Goal: Task Accomplishment & Management: Complete application form

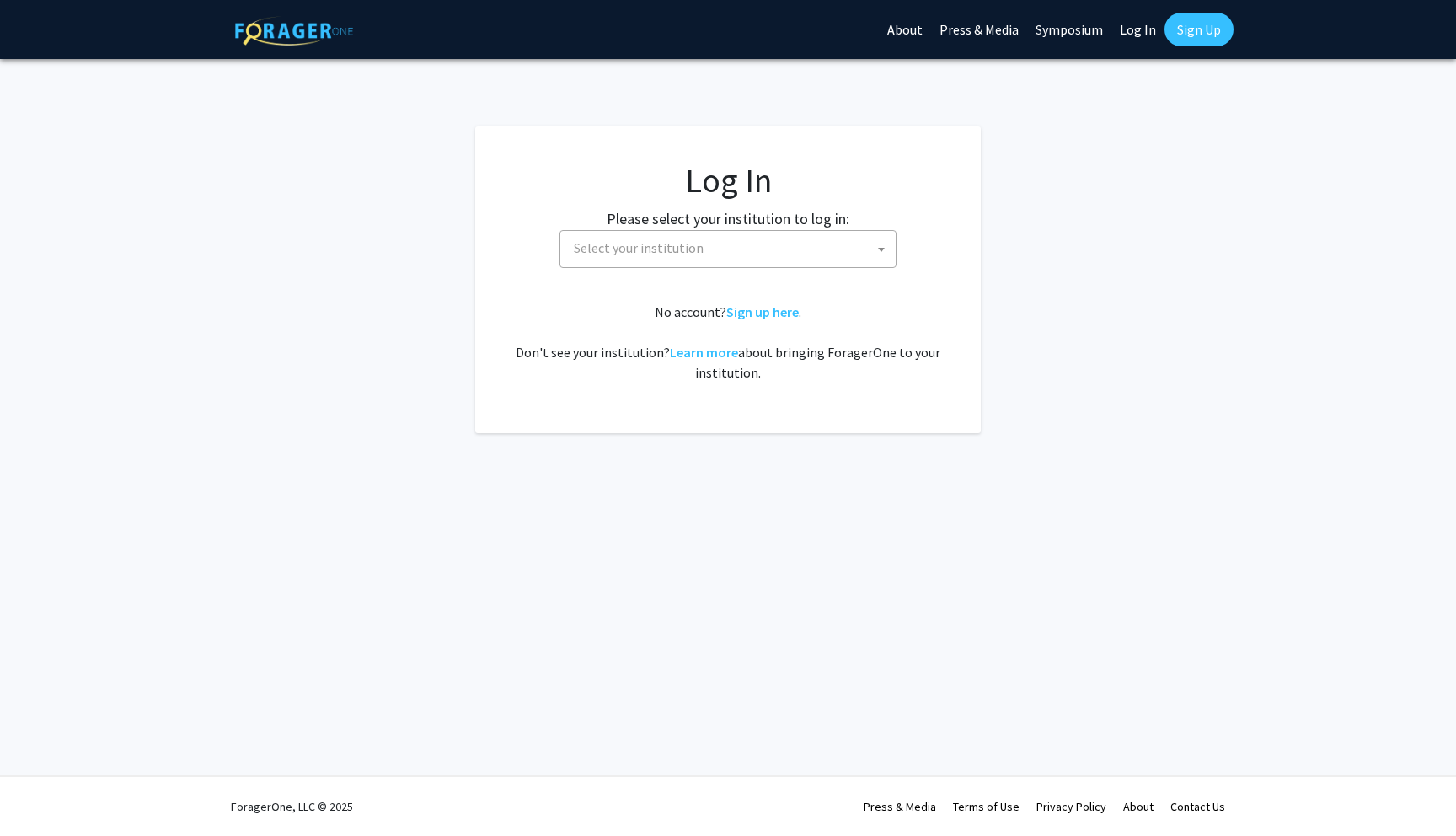
select select
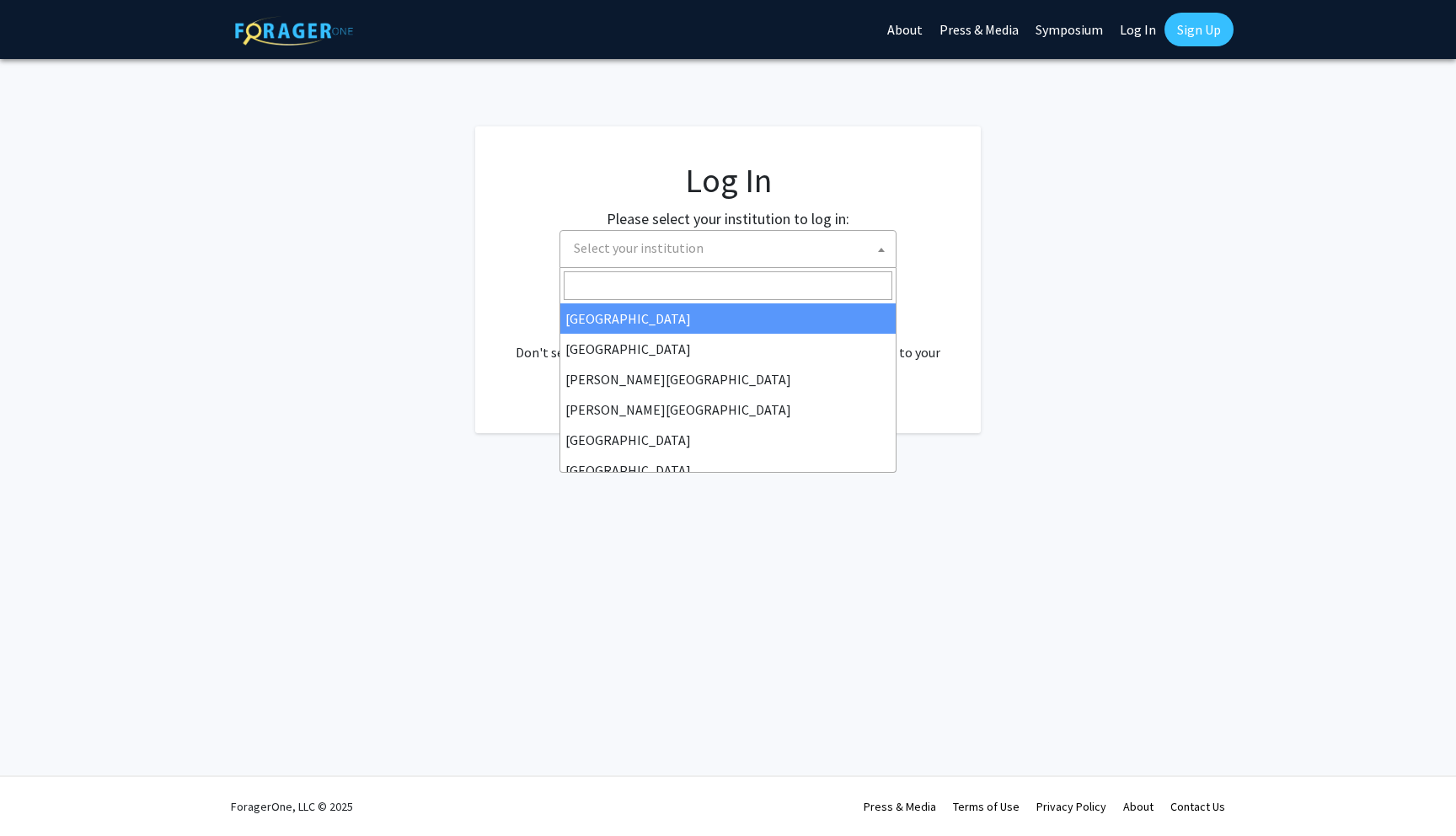
click at [701, 238] on span "Select your institution" at bounding box center [731, 249] width 328 height 35
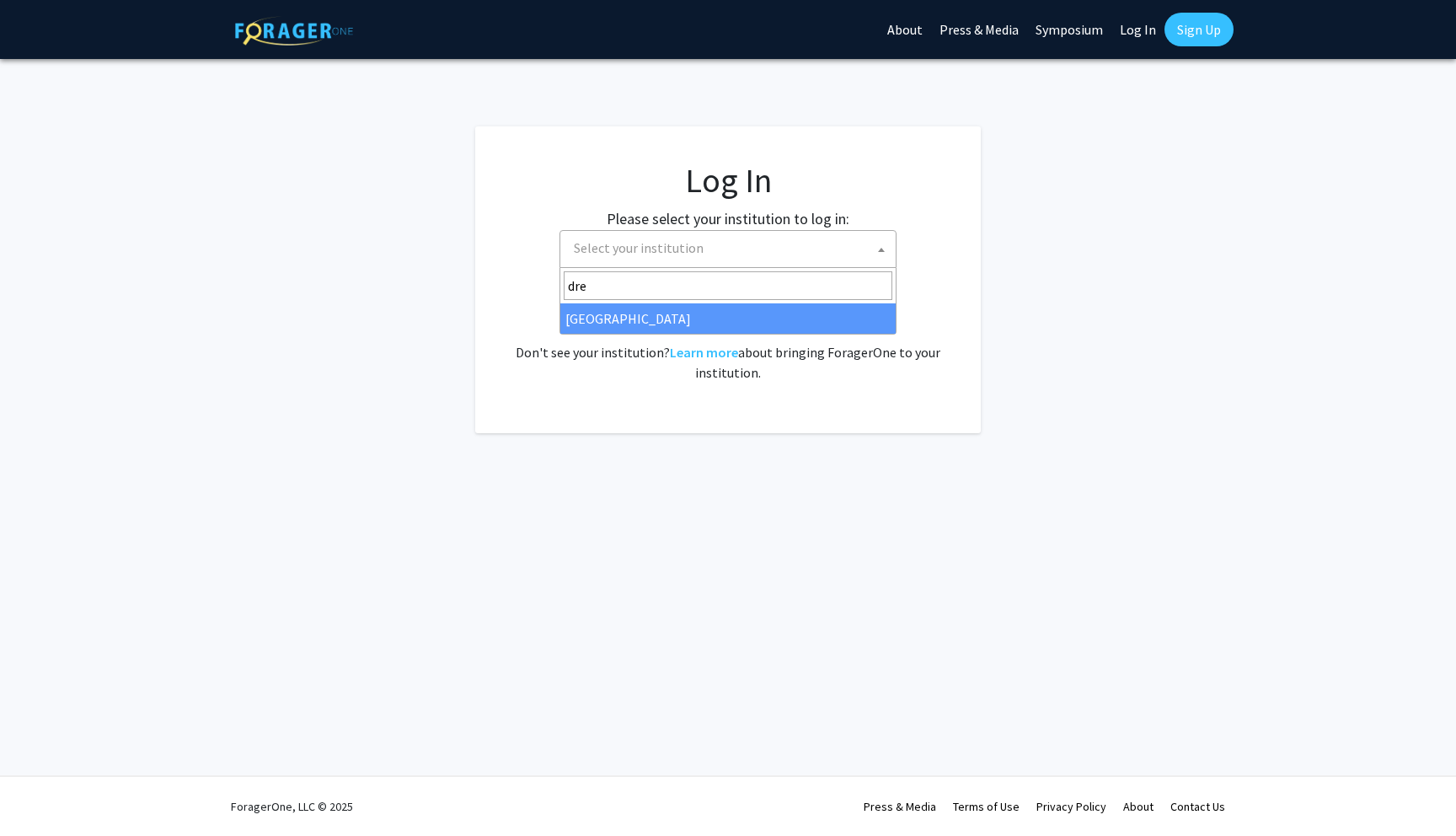
type input "dre"
select select "6"
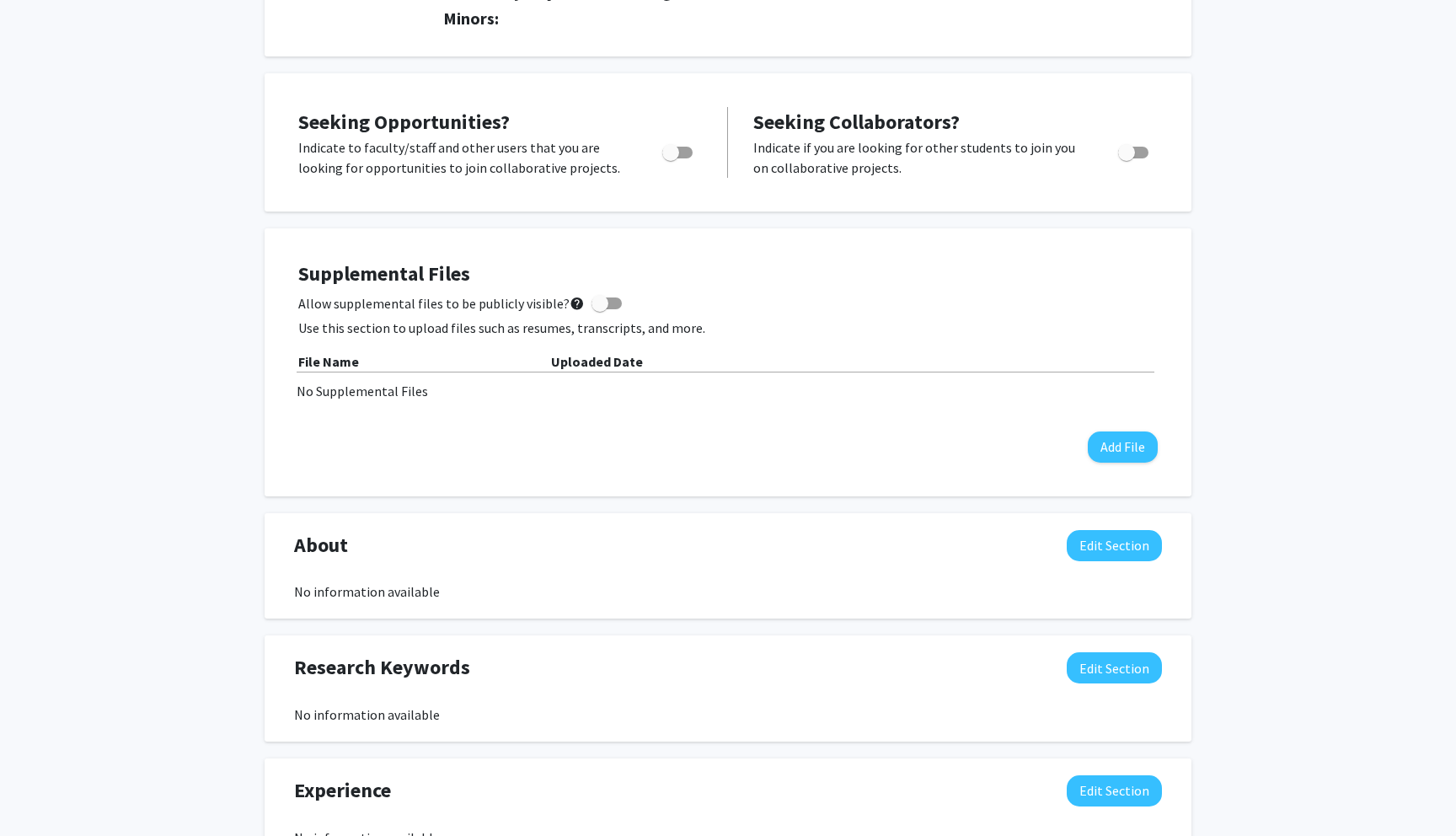
scroll to position [538, 0]
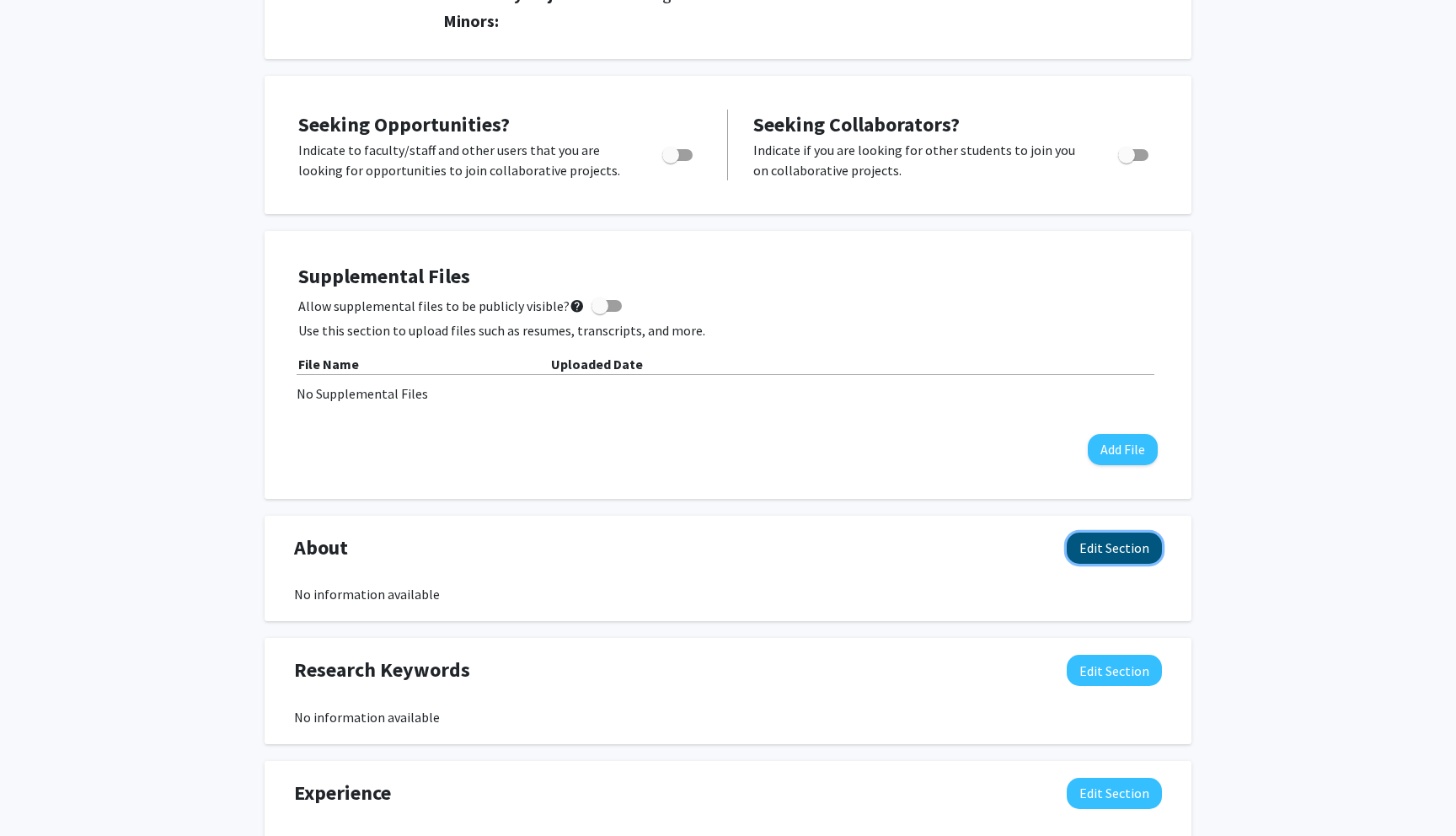
click at [1095, 562] on button "Edit Section" at bounding box center [1115, 548] width 95 height 31
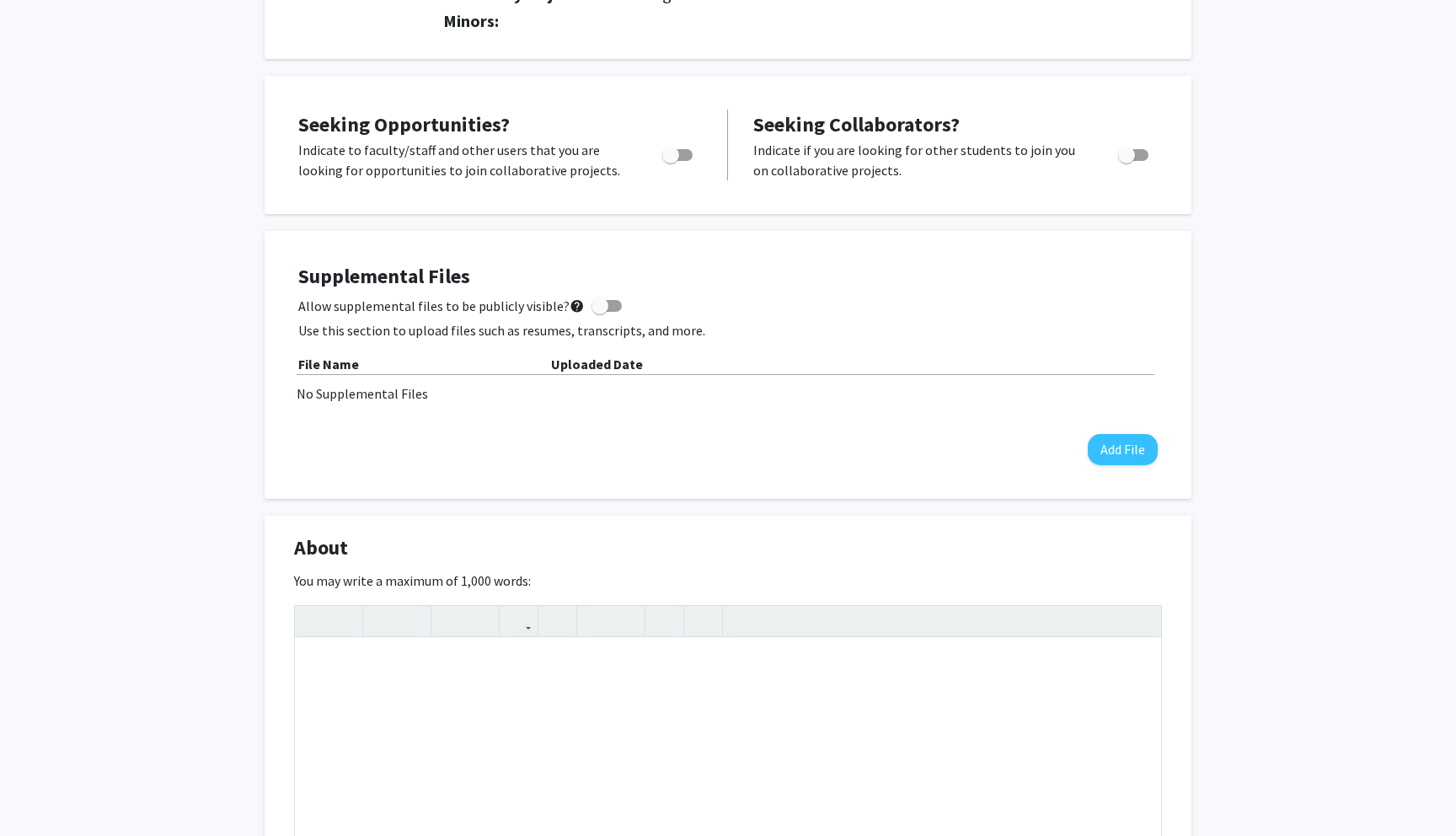
click at [1028, 484] on div "Supplemental Files Allow supplemental files to be publicly visible? help Use th…" at bounding box center [728, 365] width 928 height 268
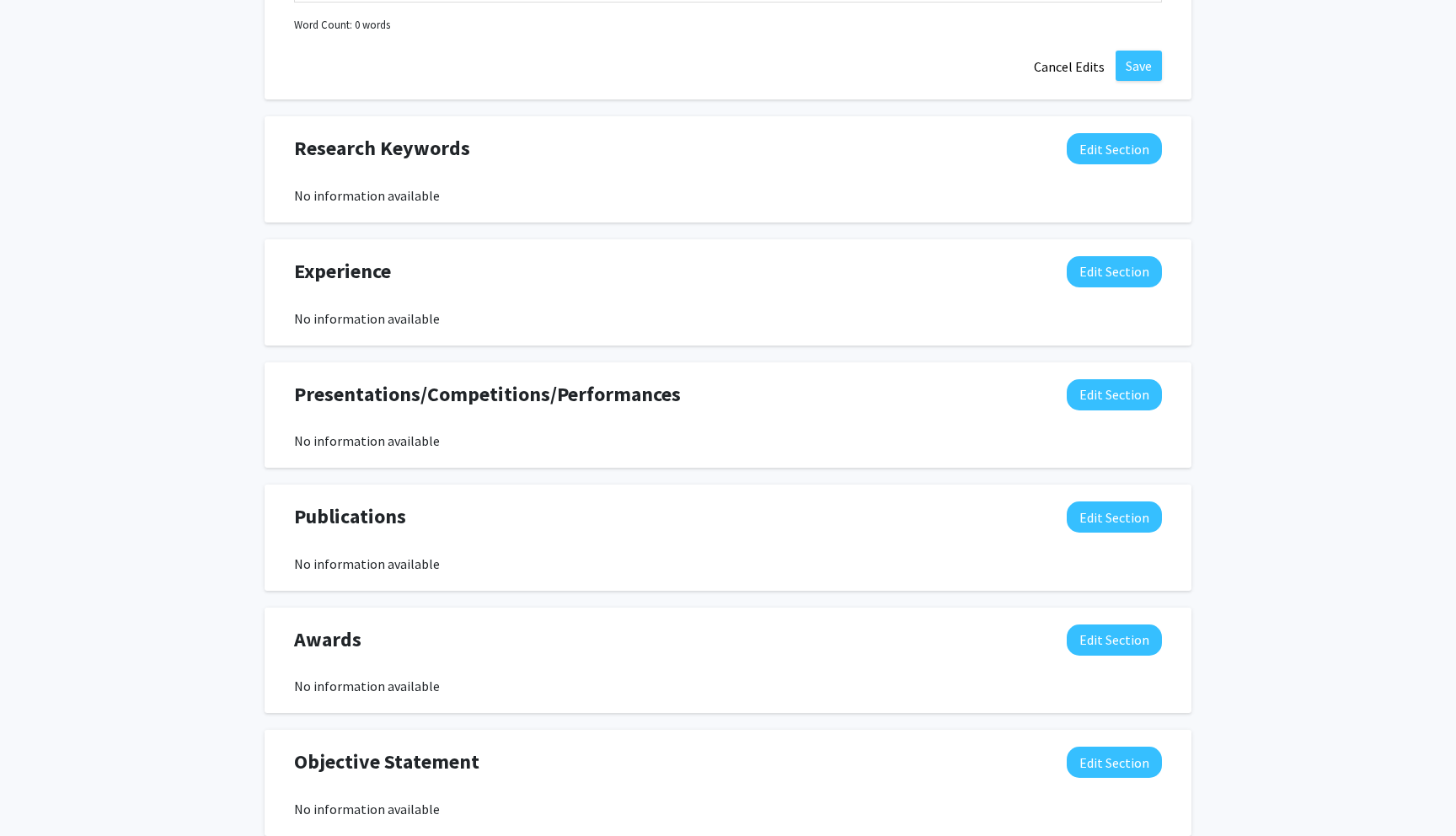
scroll to position [1532, 0]
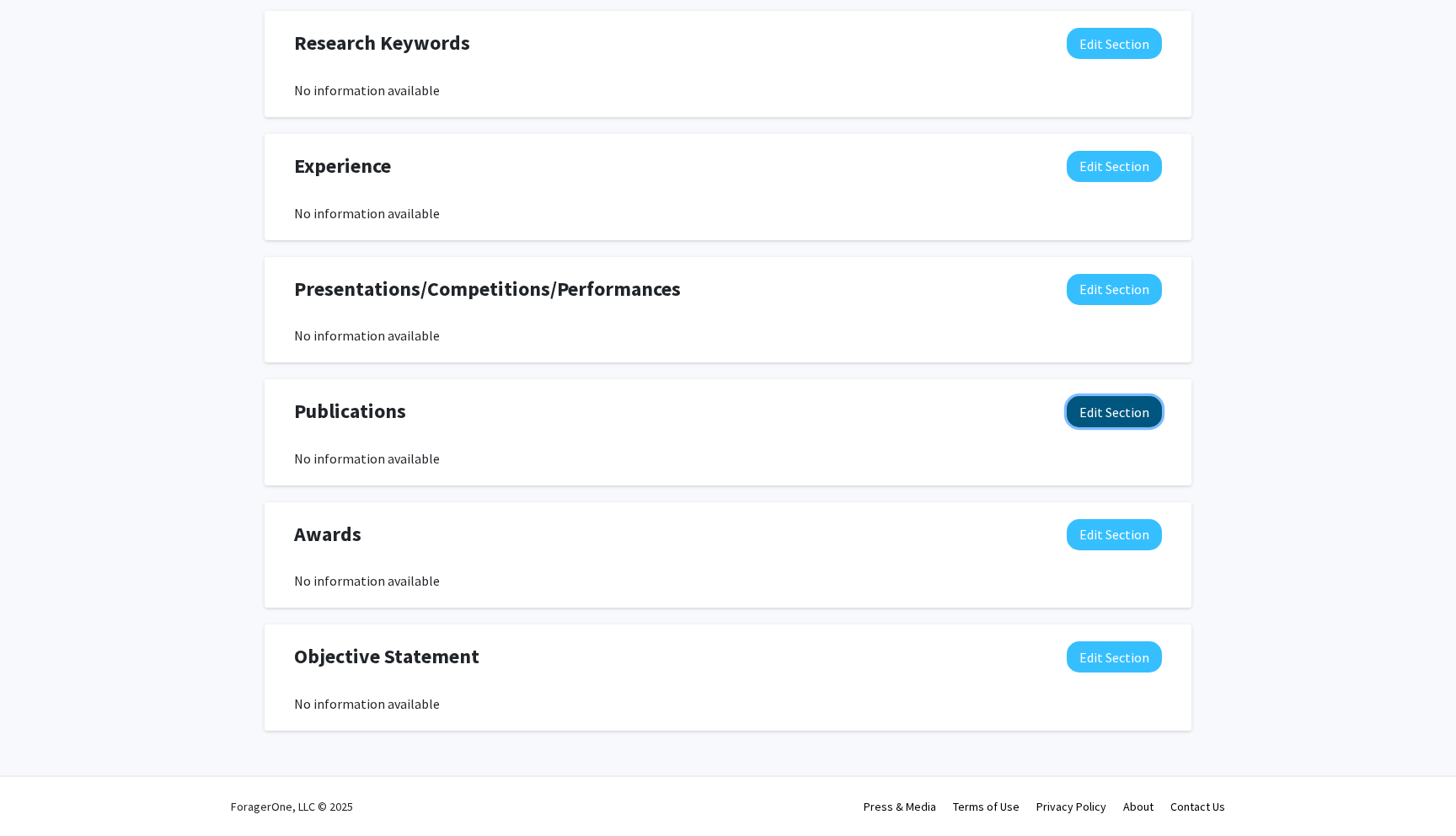
click at [1081, 408] on button "Edit Section" at bounding box center [1115, 412] width 95 height 31
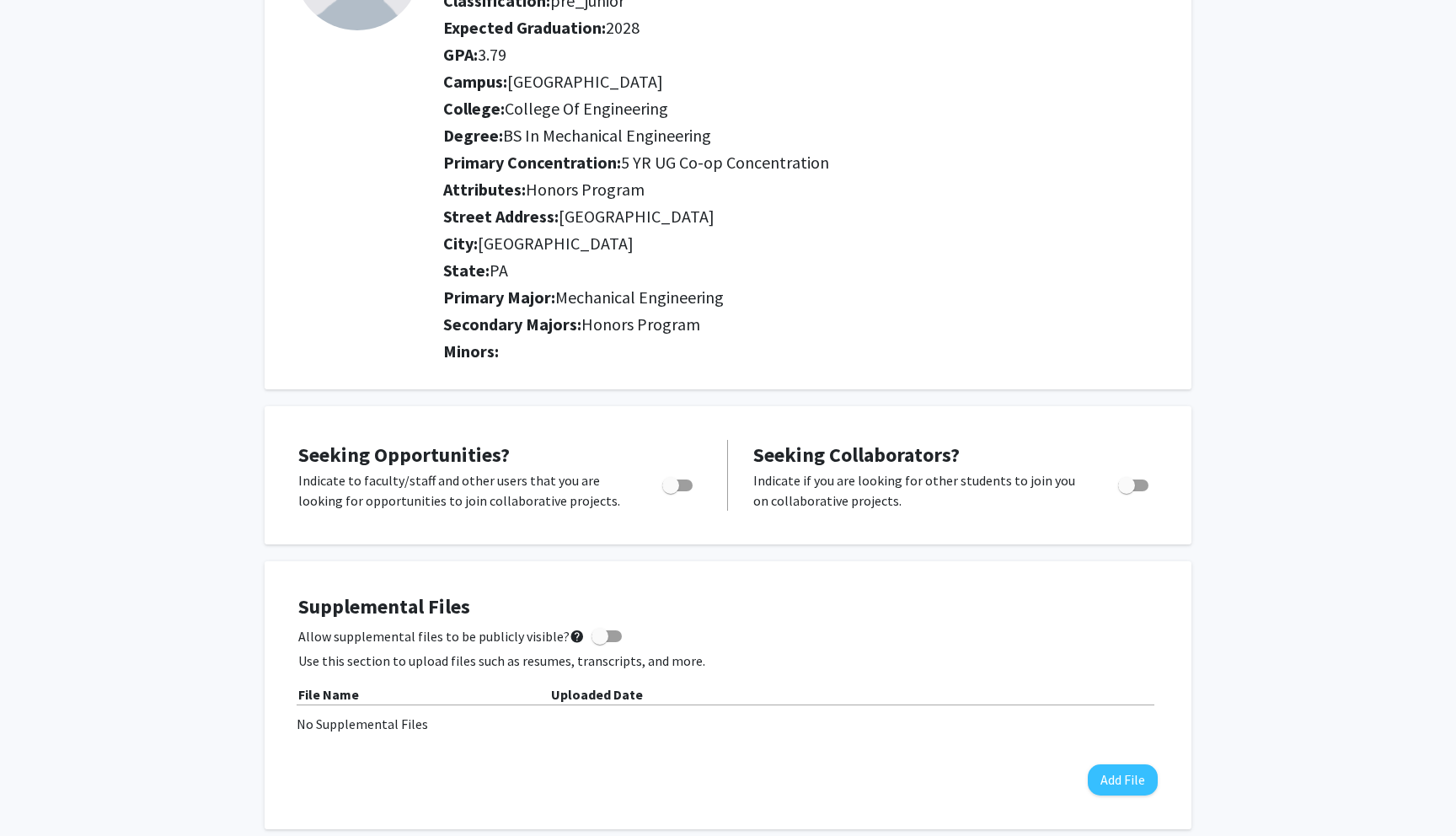
scroll to position [0, 0]
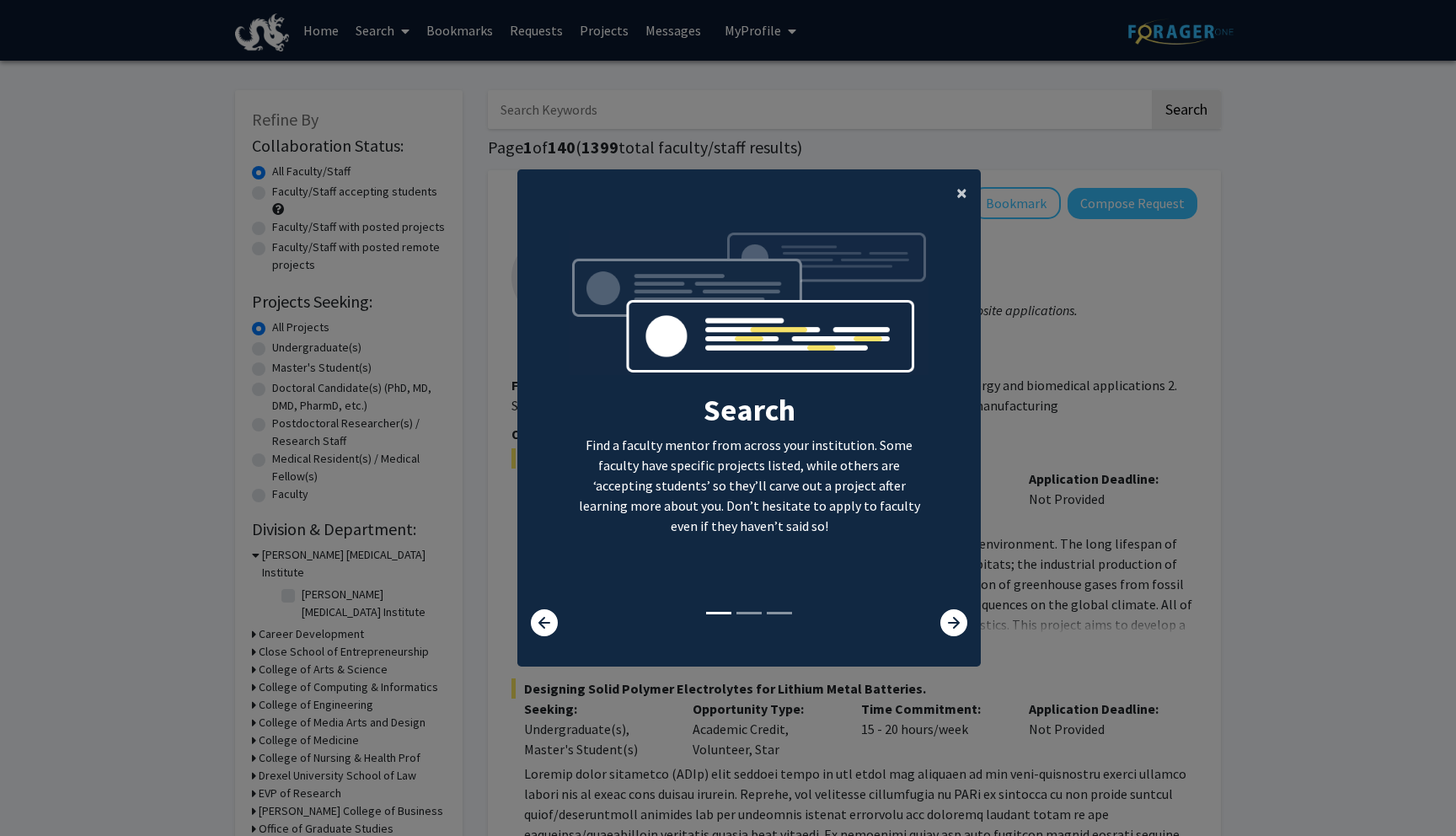
click at [955, 189] on button "×" at bounding box center [962, 192] width 38 height 48
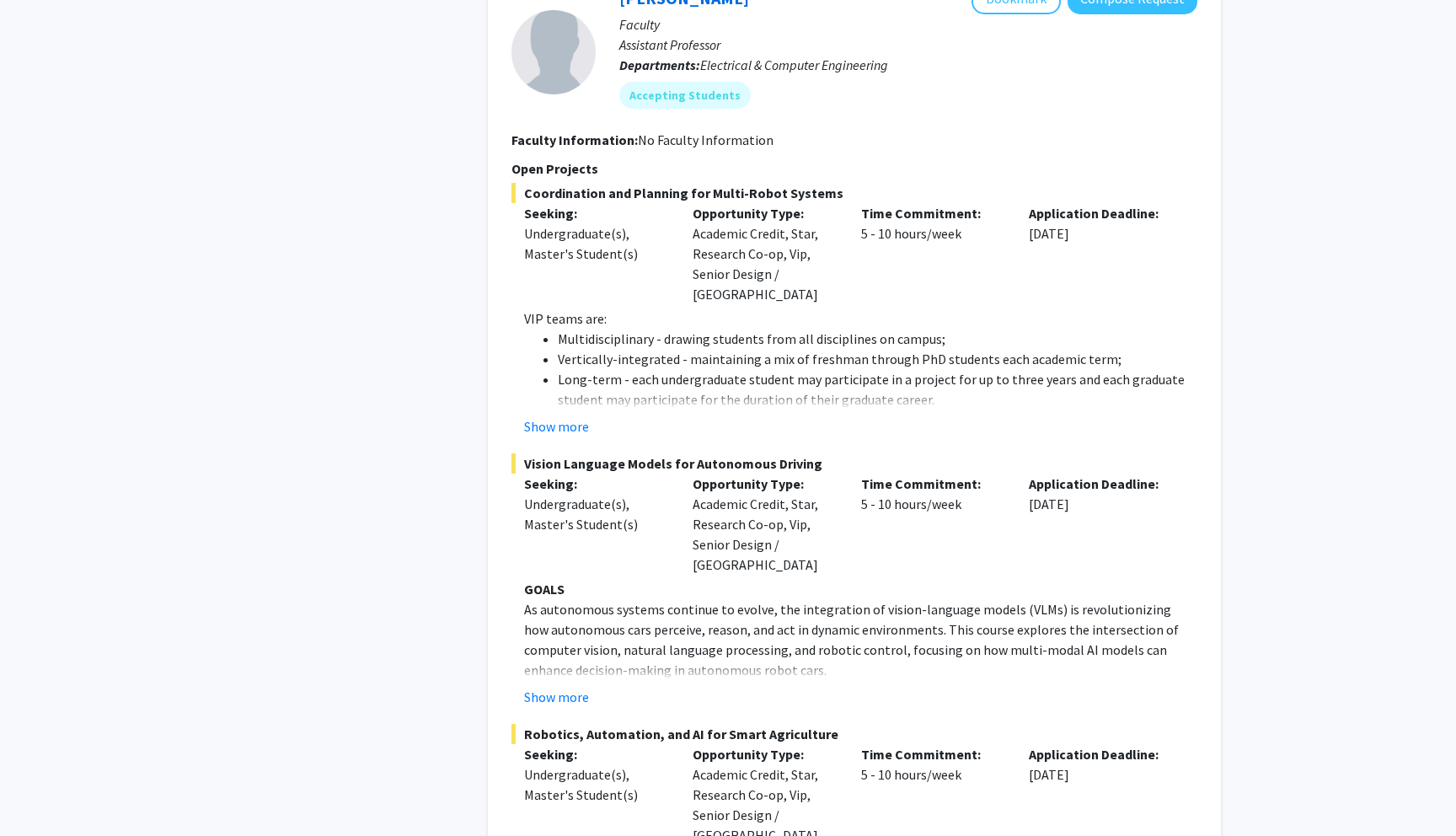
scroll to position [8610, 0]
click at [570, 685] on button "Show more" at bounding box center [557, 694] width 65 height 20
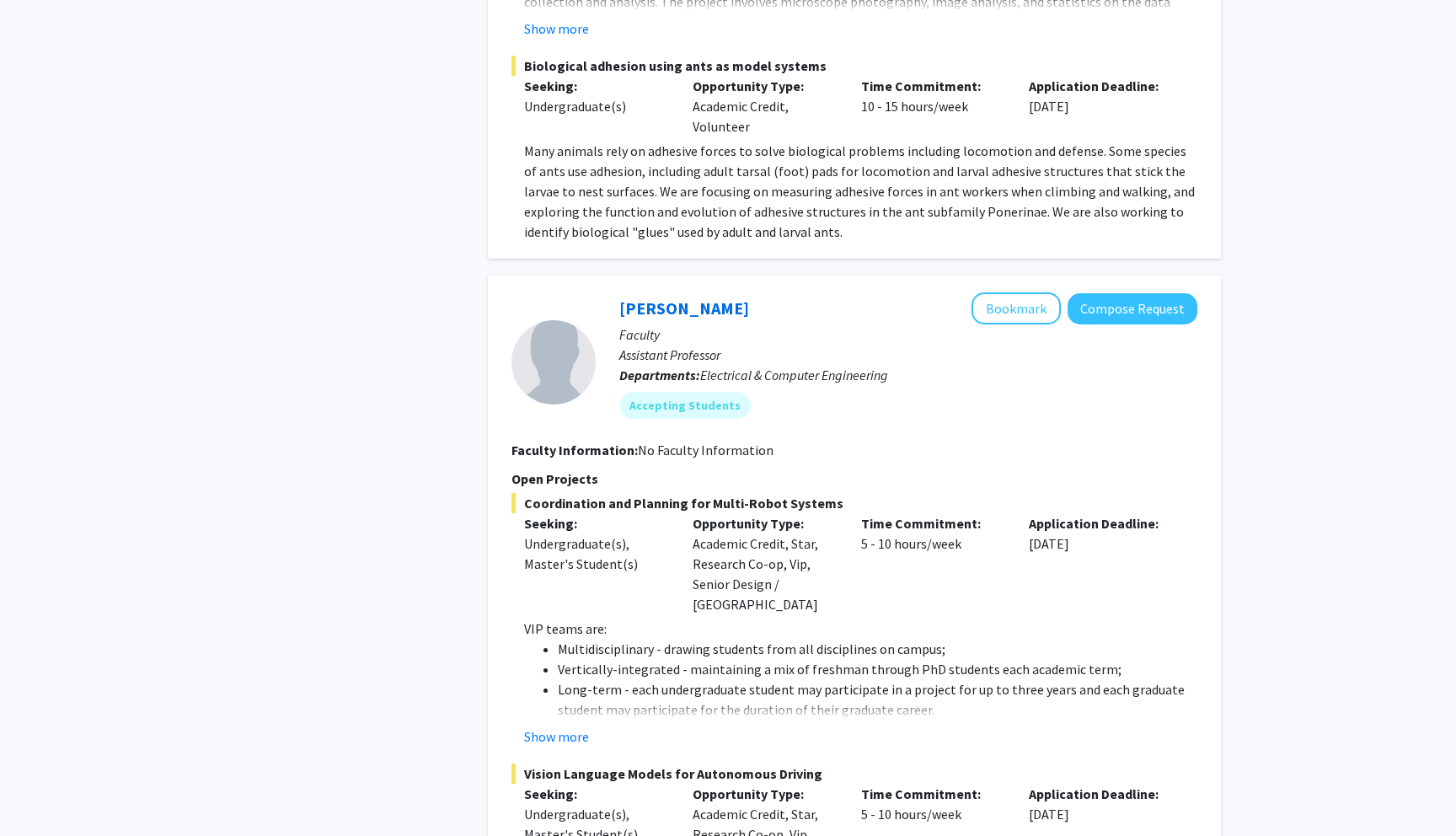
scroll to position [8298, 0]
click at [579, 727] on button "Show more" at bounding box center [557, 737] width 65 height 20
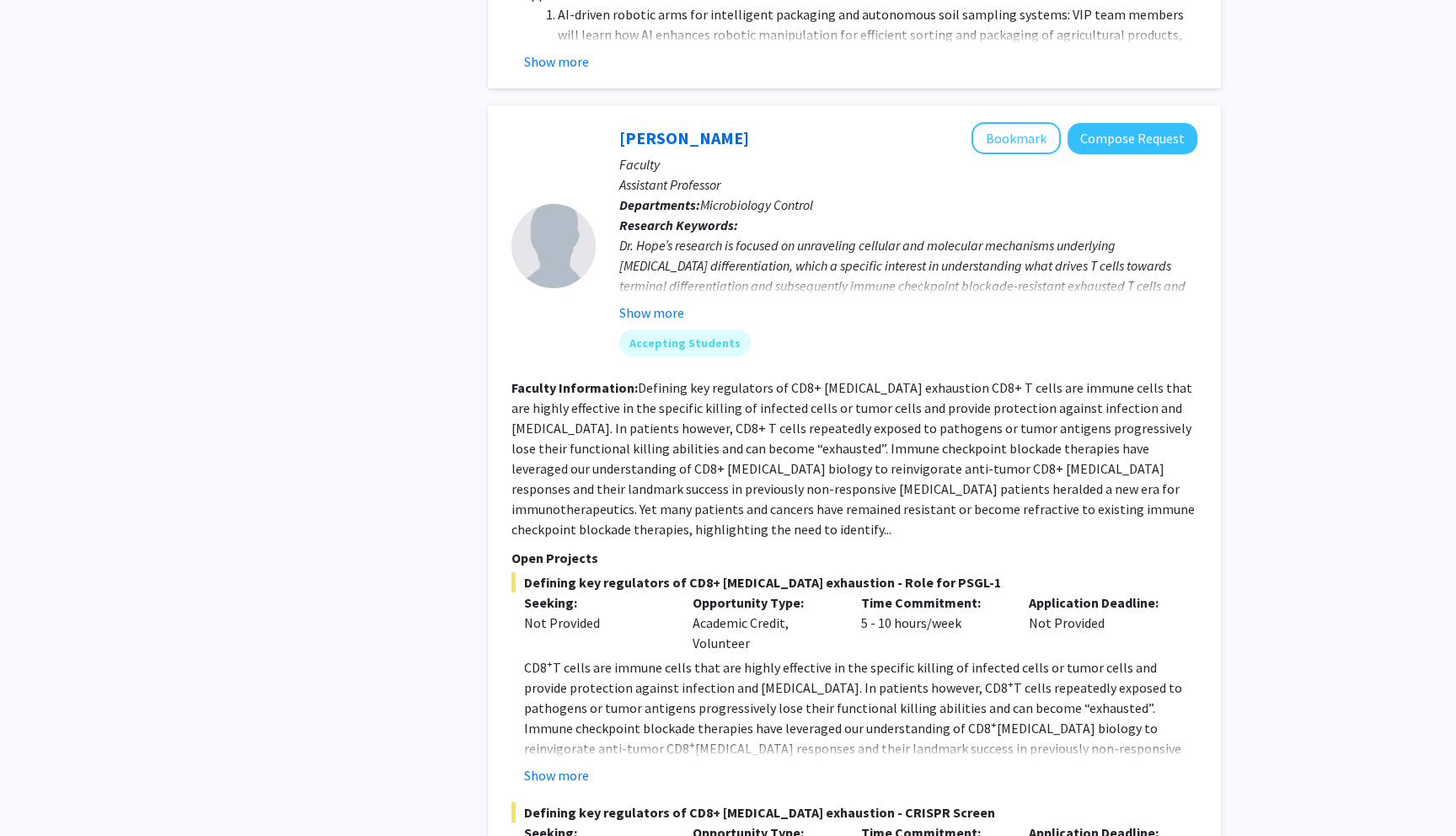
scroll to position [12452, 0]
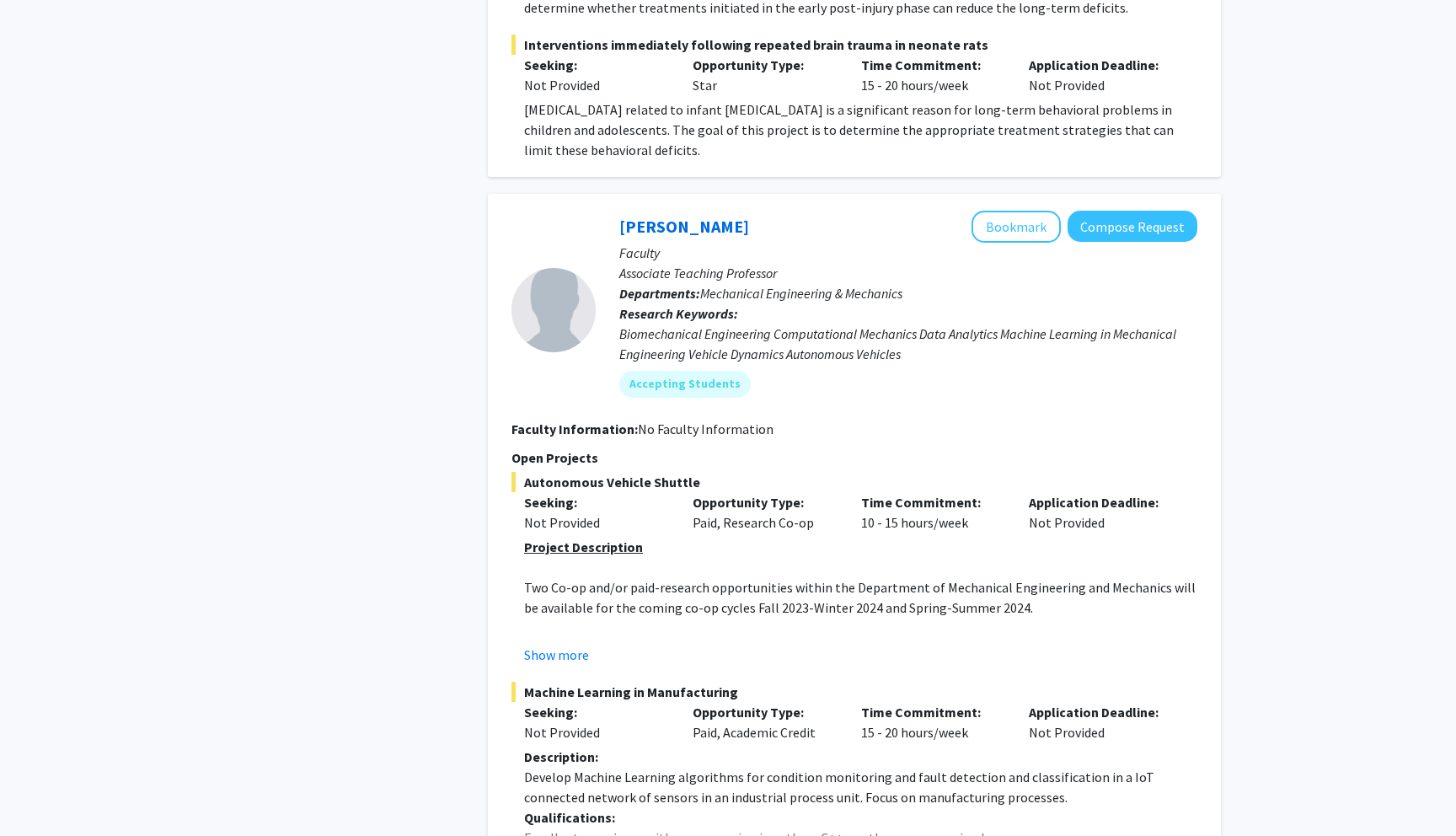
scroll to position [5869, 0]
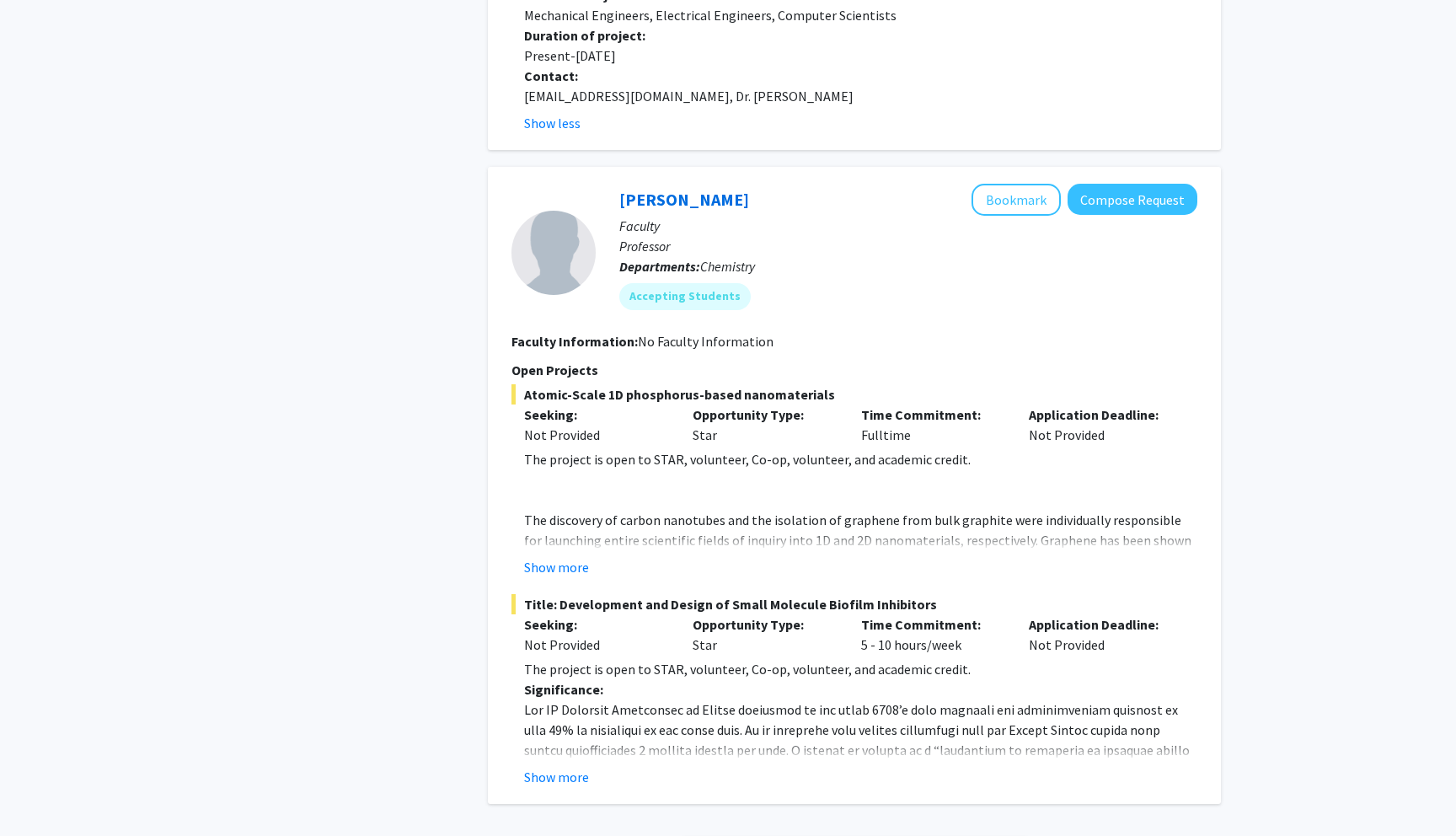
scroll to position [6750, 0]
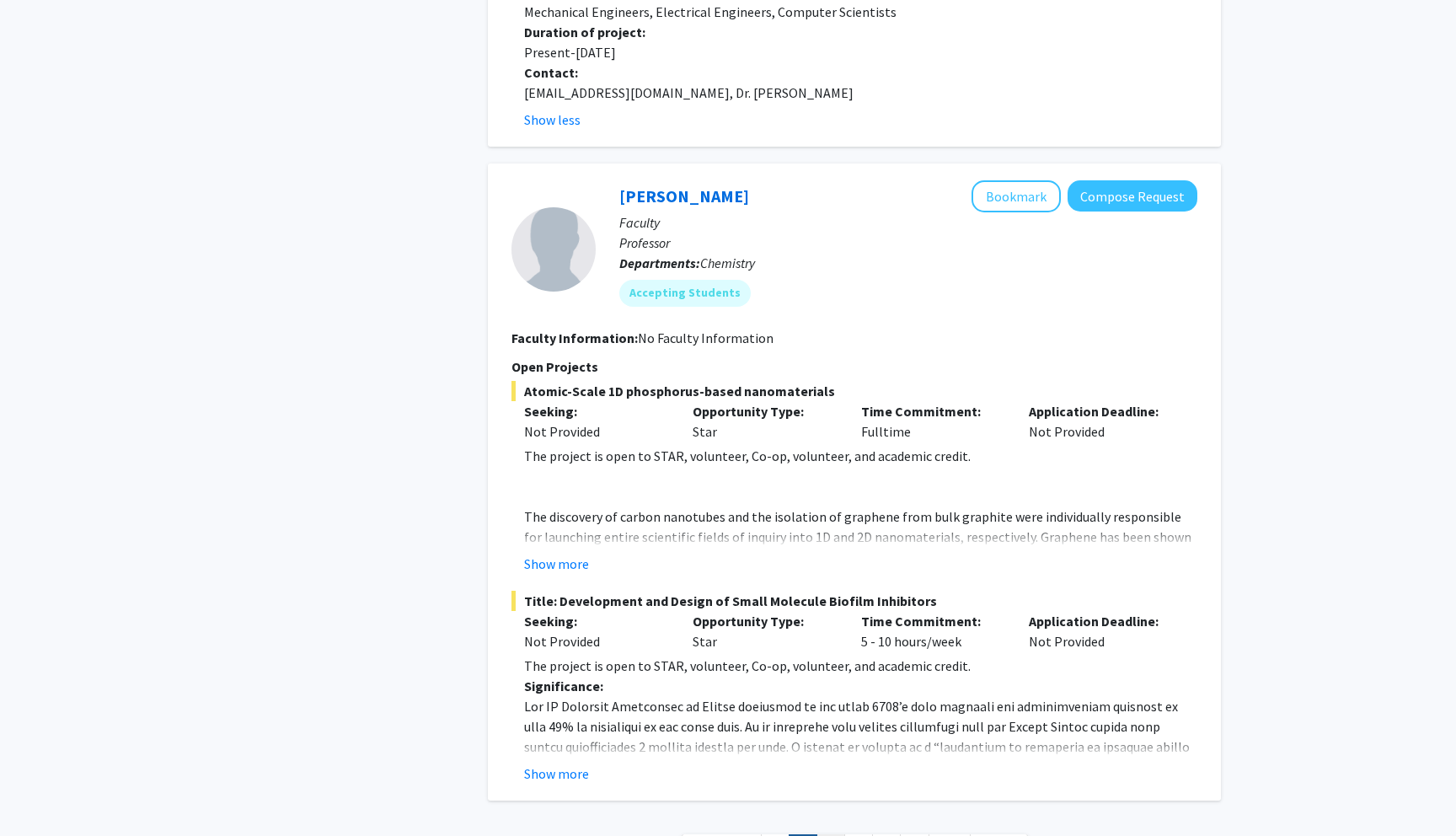
click at [837, 834] on link "3" at bounding box center [831, 849] width 29 height 29
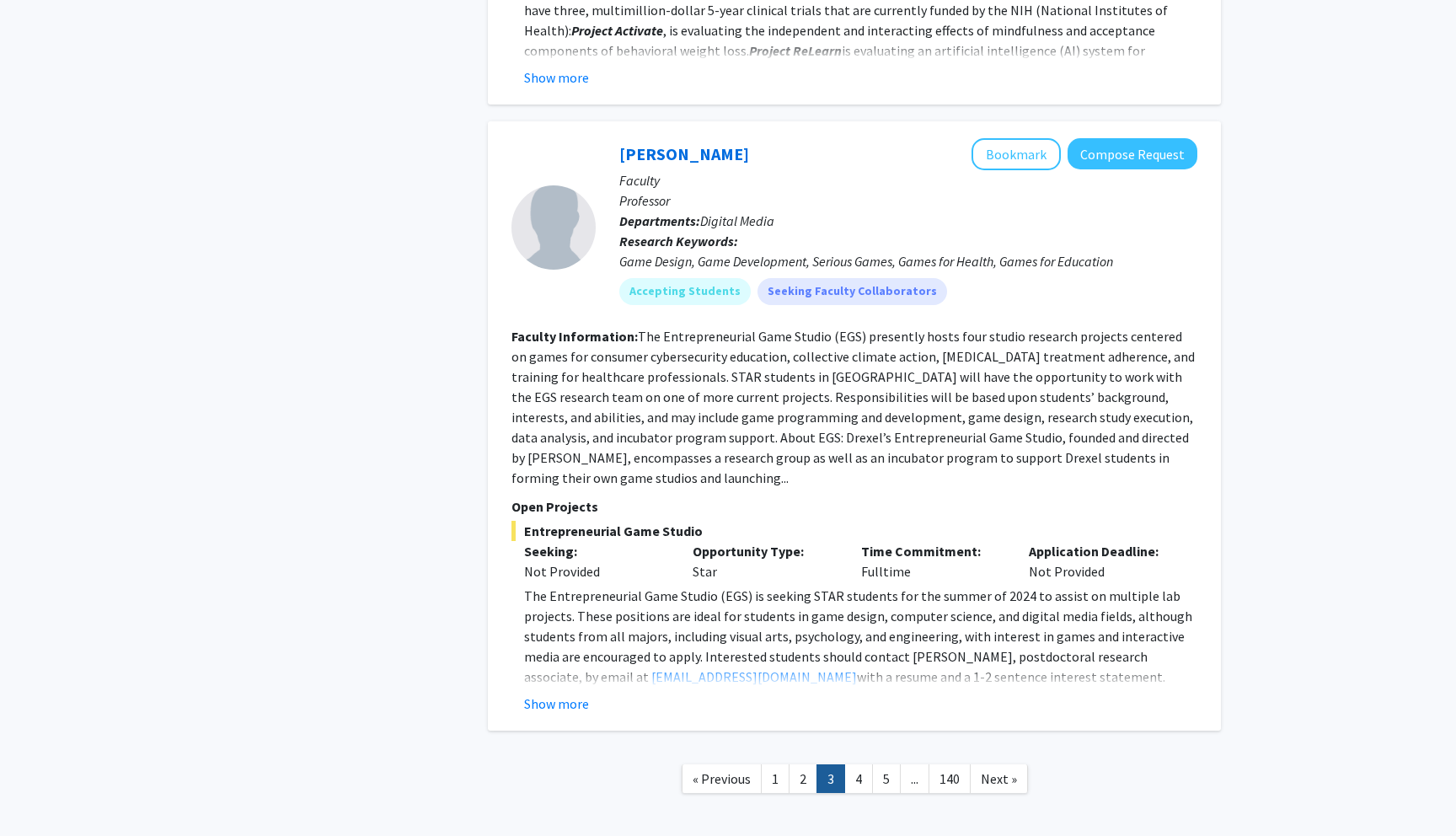
scroll to position [5276, 0]
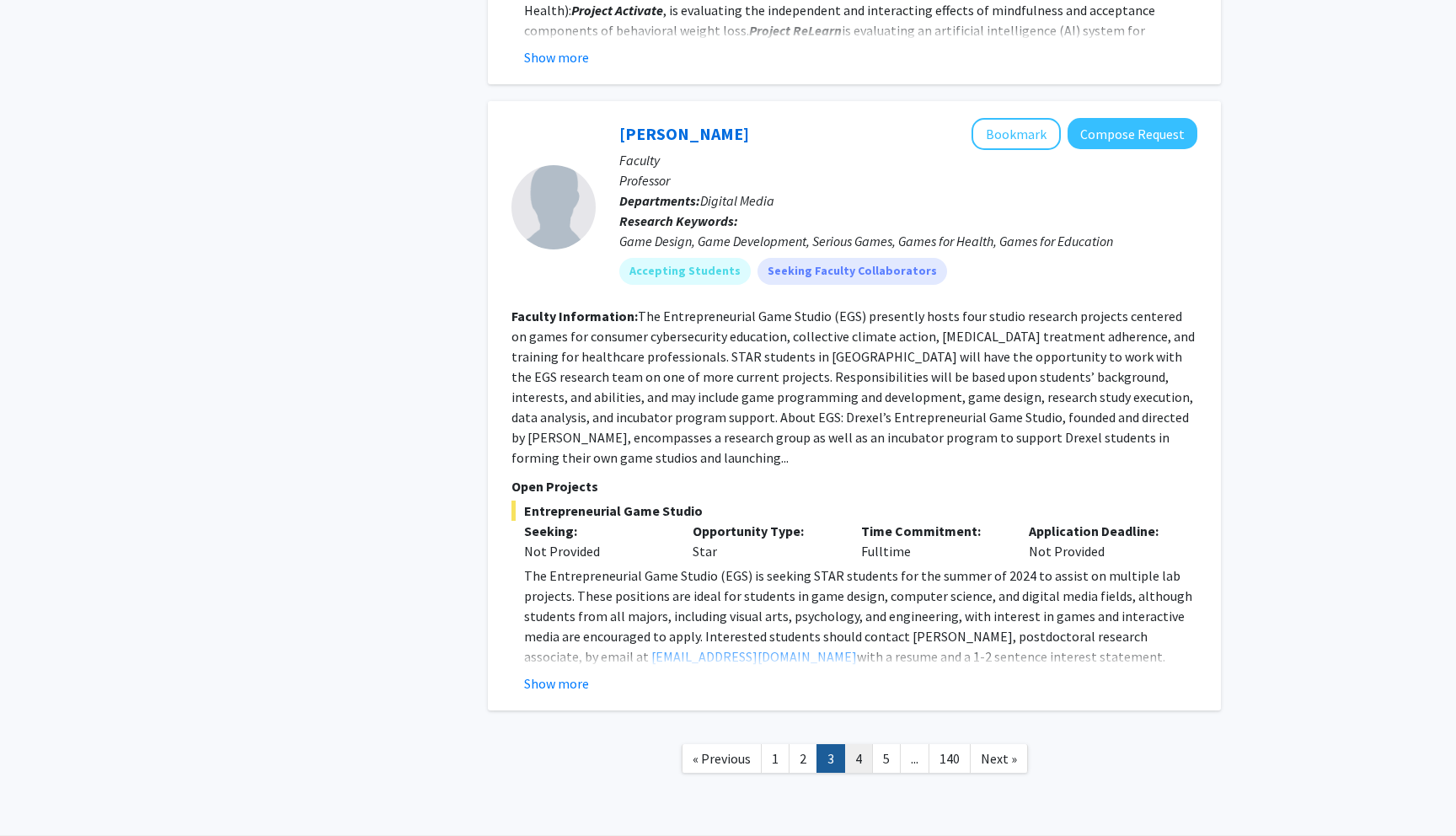
click at [866, 744] on link "4" at bounding box center [859, 758] width 29 height 29
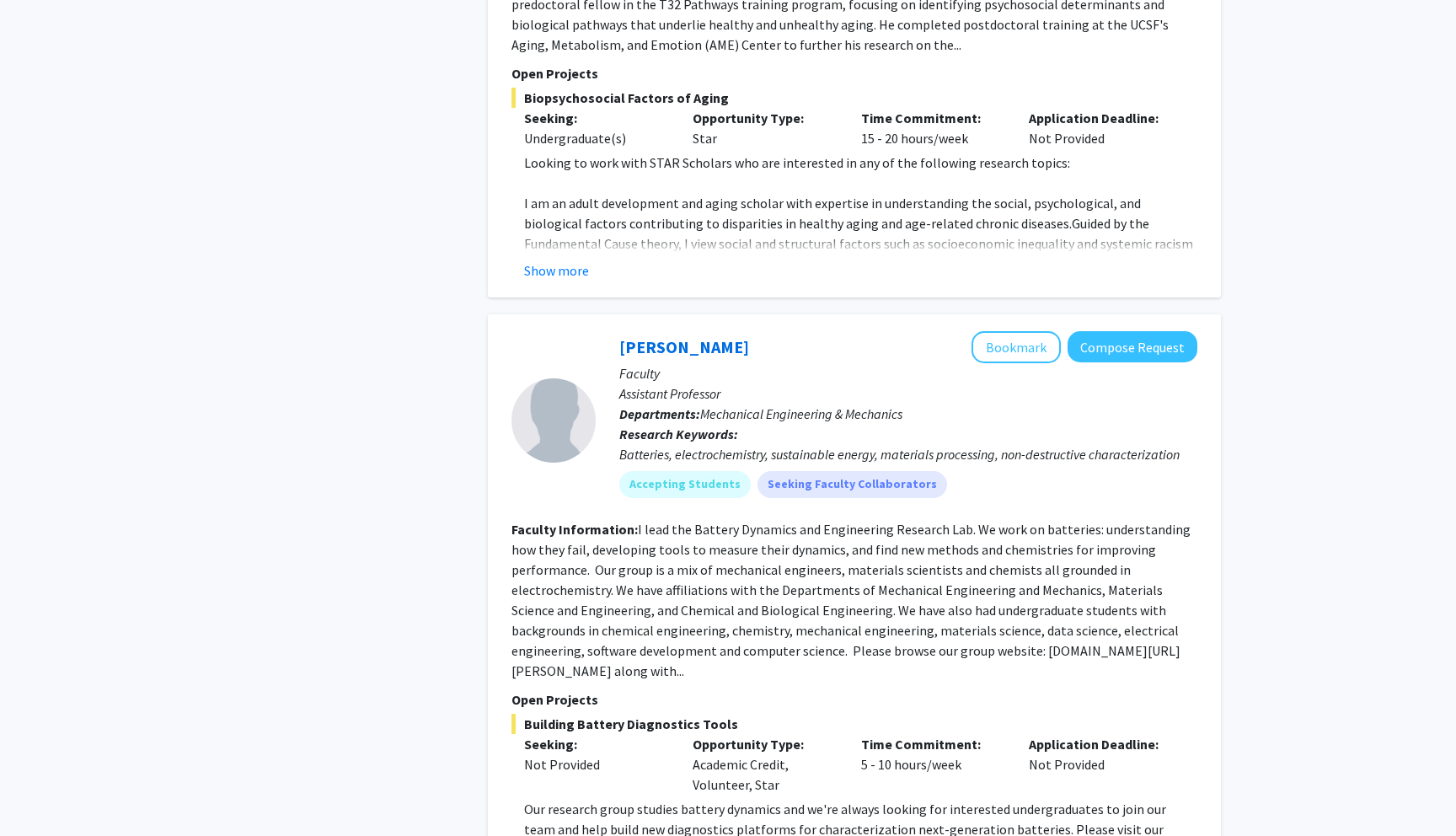
scroll to position [5290, 0]
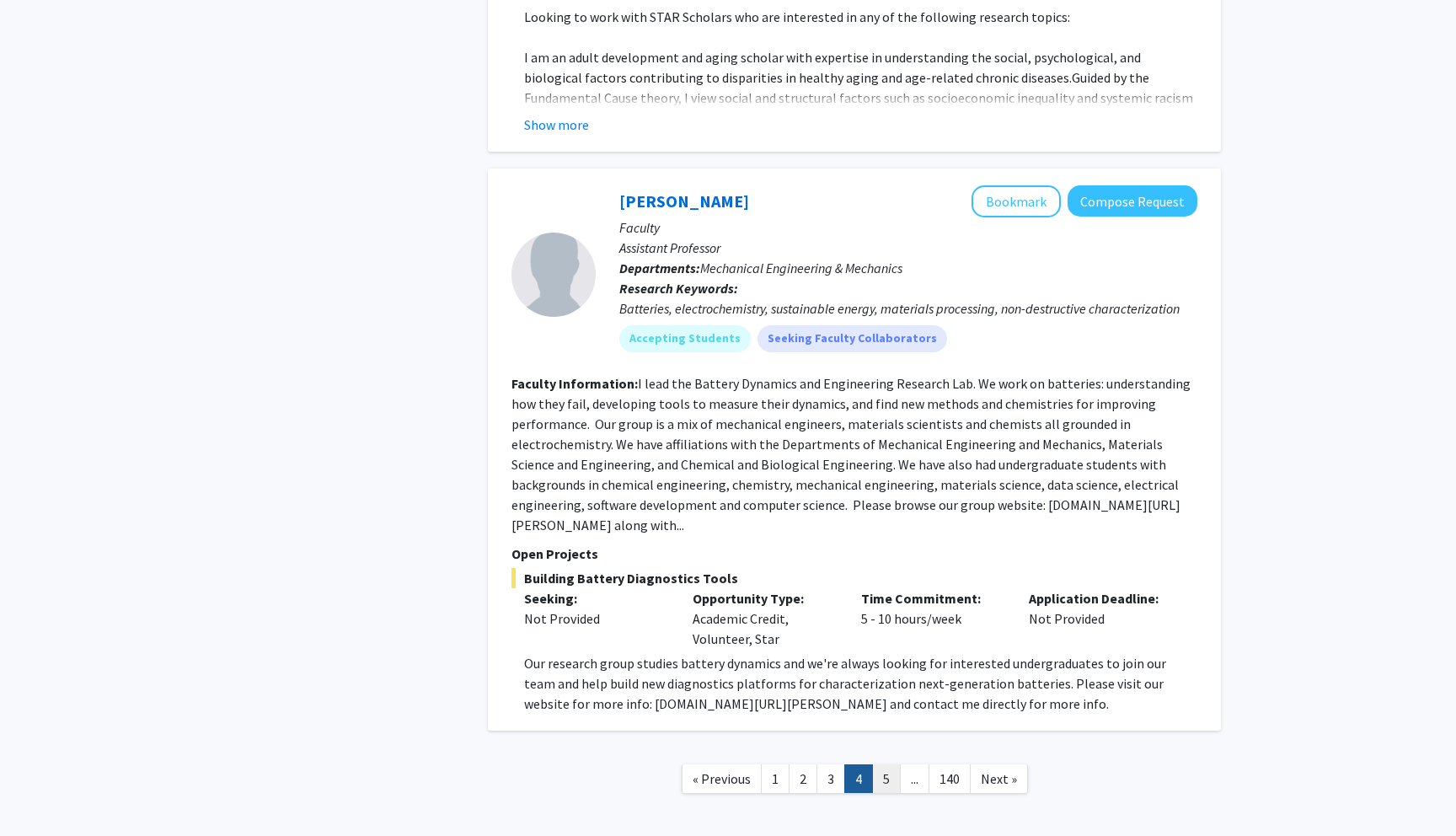
click at [889, 764] on link "5" at bounding box center [887, 779] width 29 height 29
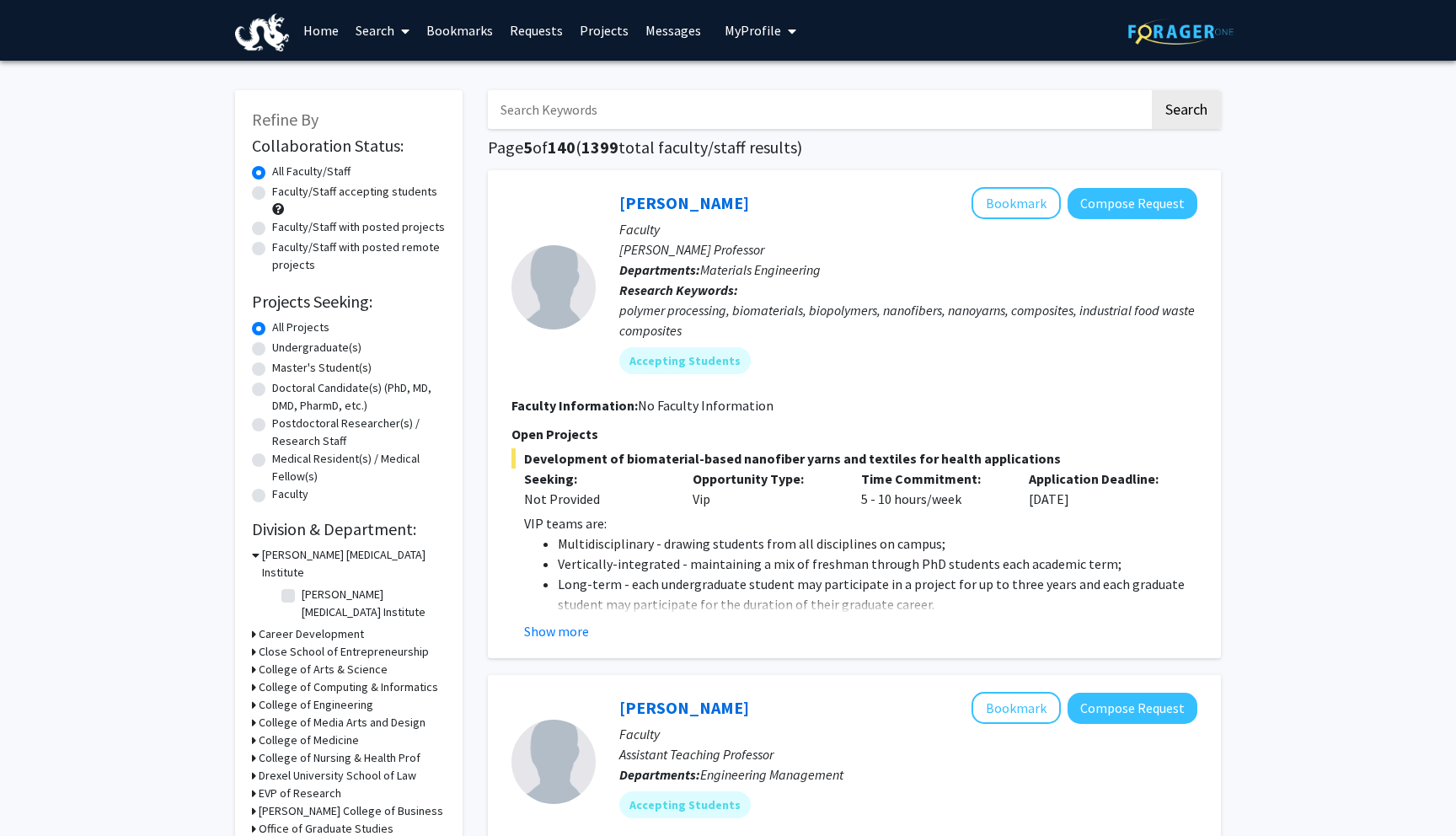
click at [715, 107] on input "Search Keywords" at bounding box center [818, 110] width 661 height 39
click at [1152, 90] on button "Search" at bounding box center [1186, 110] width 69 height 39
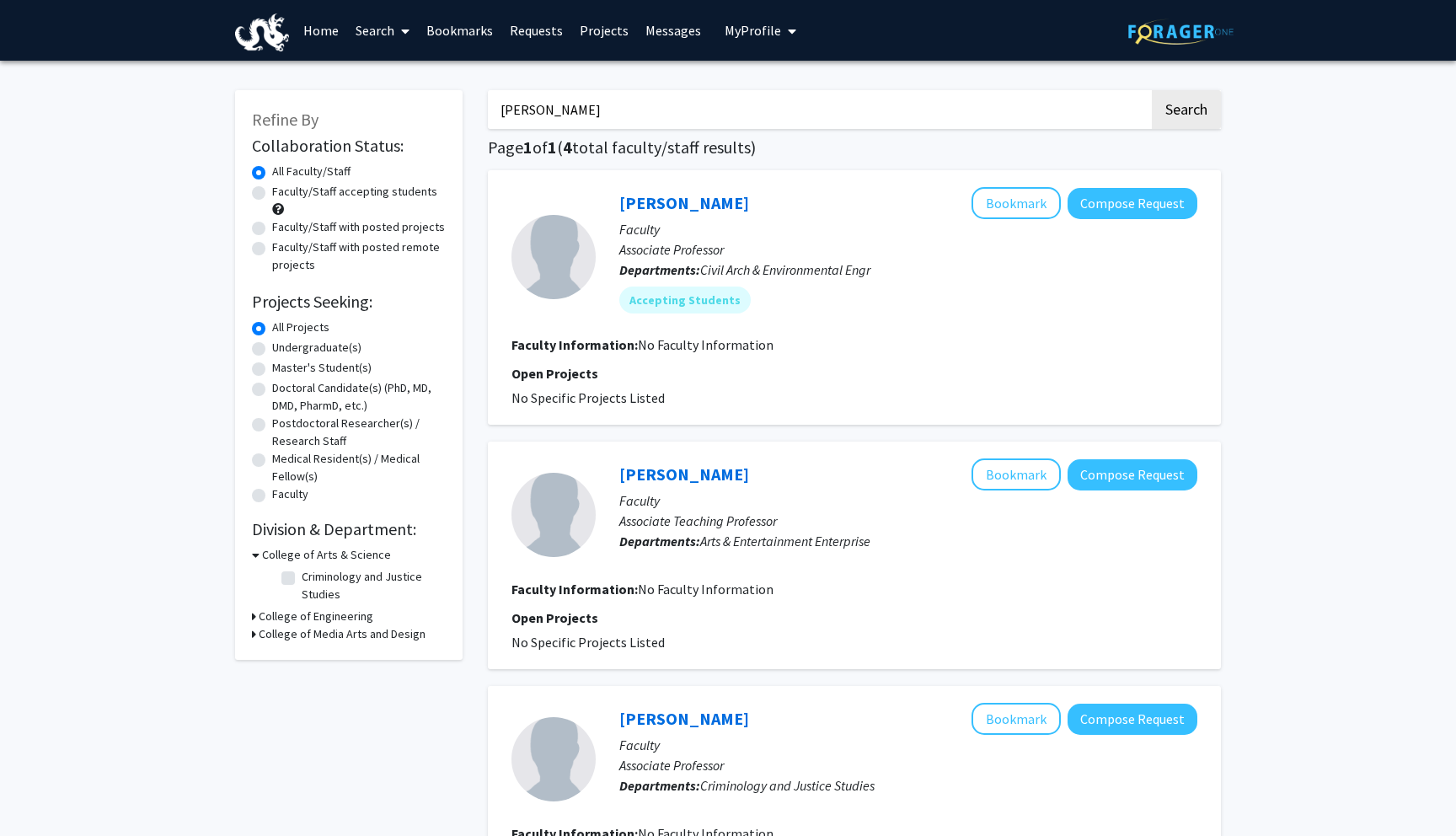
click at [701, 120] on input "shannon" at bounding box center [818, 110] width 661 height 39
type input "s"
click at [1152, 90] on button "Search" at bounding box center [1186, 110] width 69 height 39
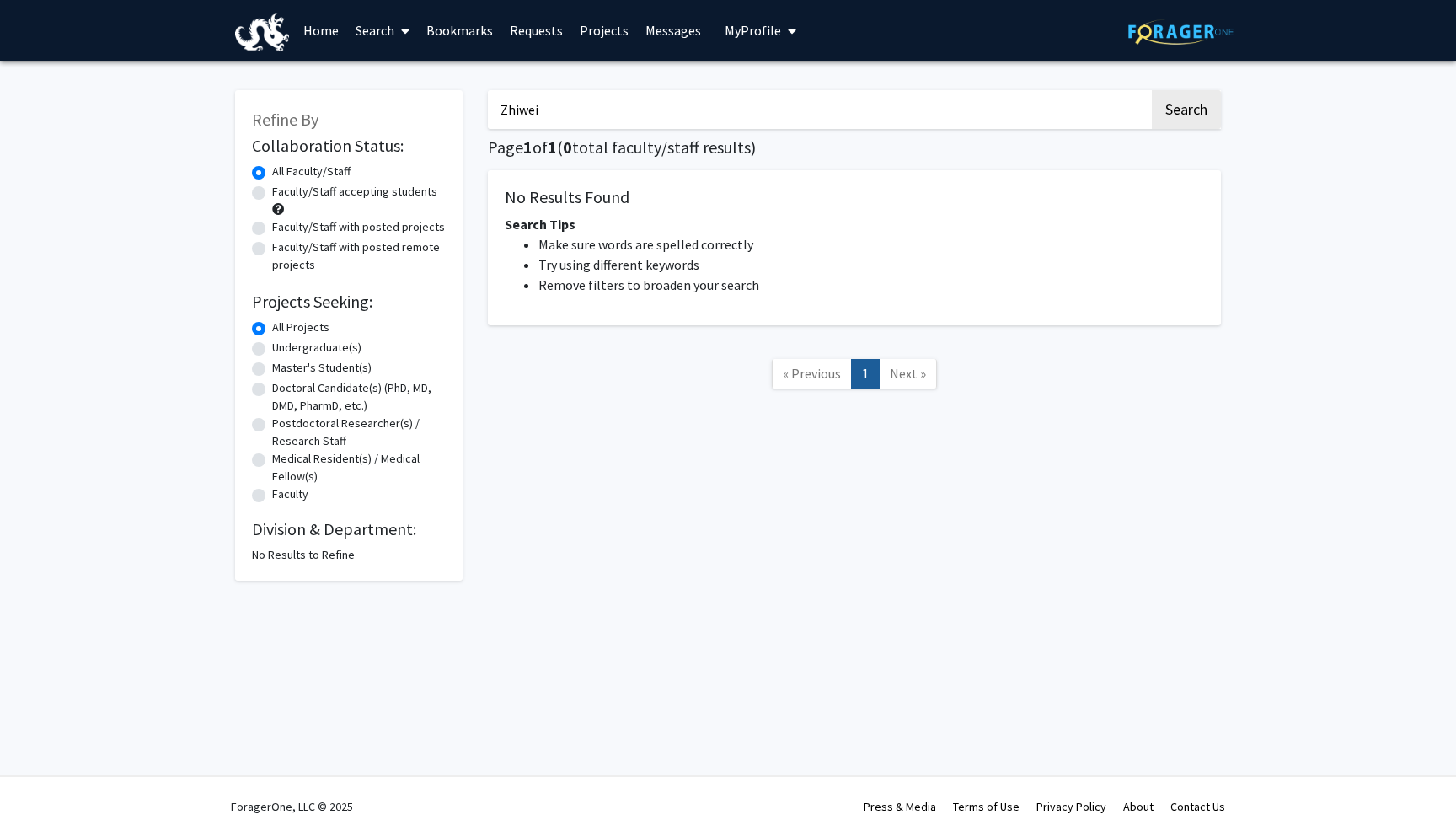
type input "Zhiwei"
click at [1152, 90] on button "Search" at bounding box center [1186, 110] width 69 height 39
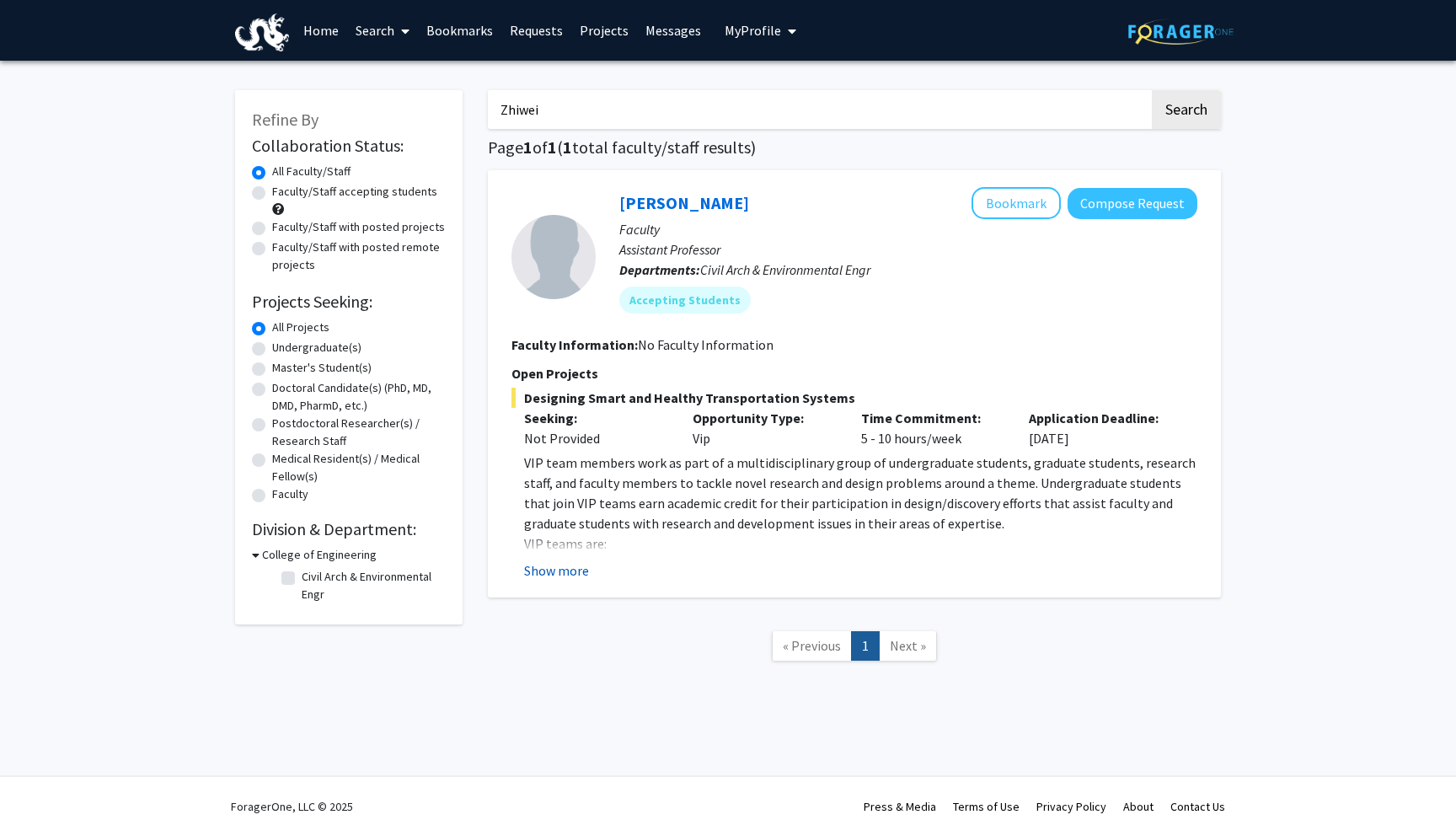
click at [570, 570] on button "Show more" at bounding box center [557, 570] width 65 height 20
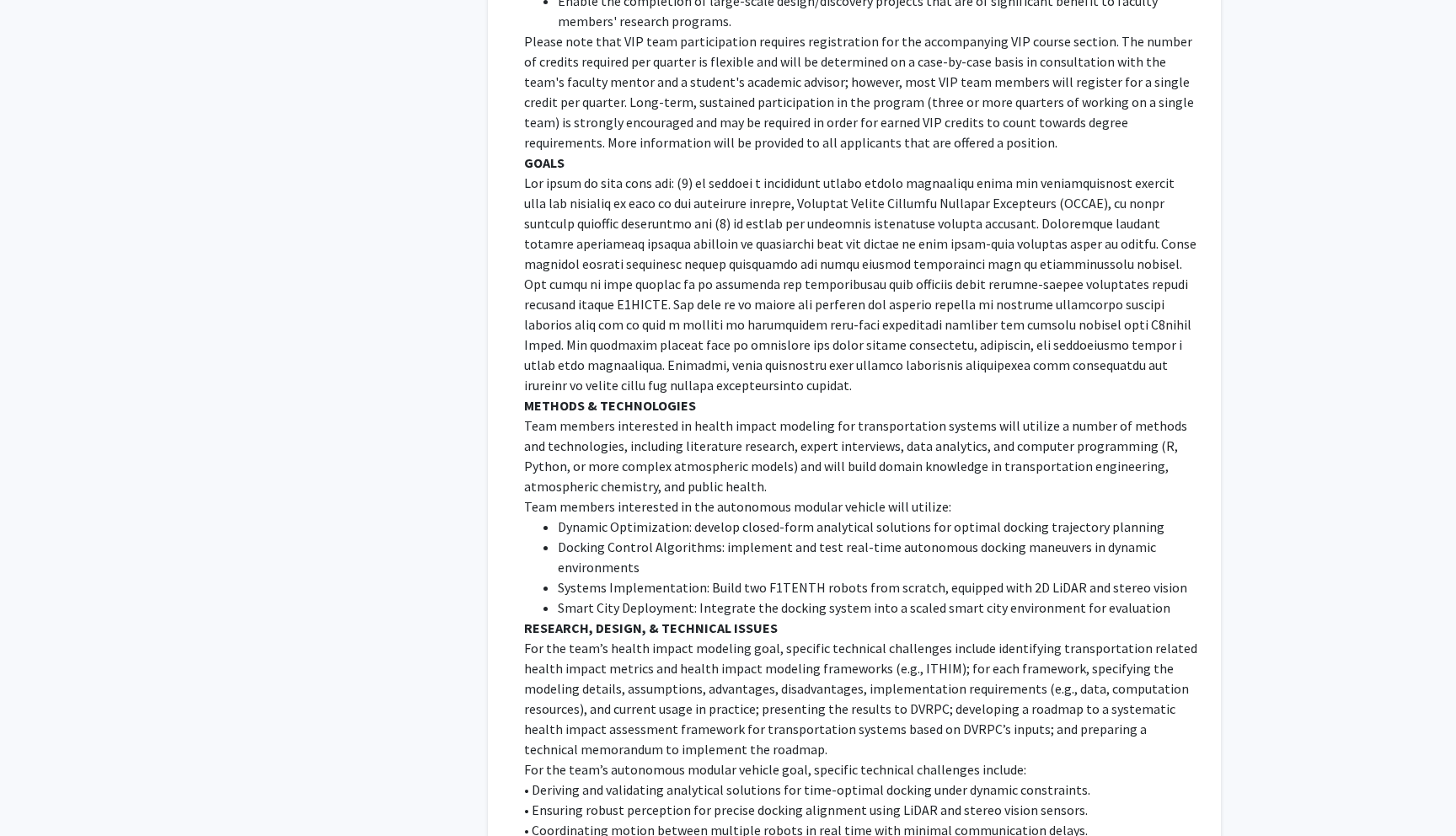
scroll to position [785, 0]
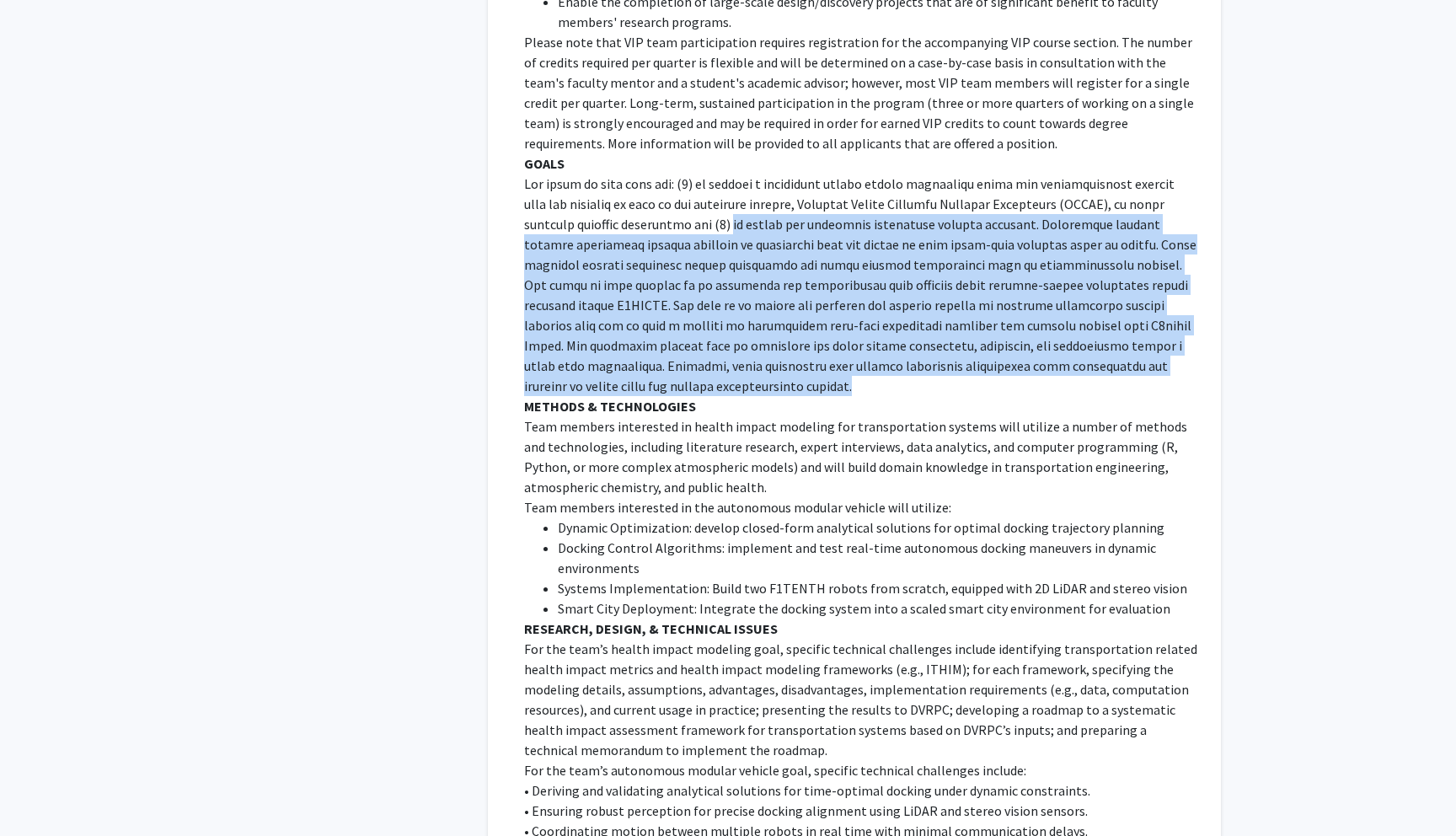
drag, startPoint x: 722, startPoint y: 228, endPoint x: 950, endPoint y: 385, distance: 276.8
click at [950, 385] on p at bounding box center [861, 284] width 673 height 222
copy p "to design and implement autonomous modular vehicles. Autonomous modular vehicle…"
click at [883, 296] on p at bounding box center [861, 284] width 673 height 222
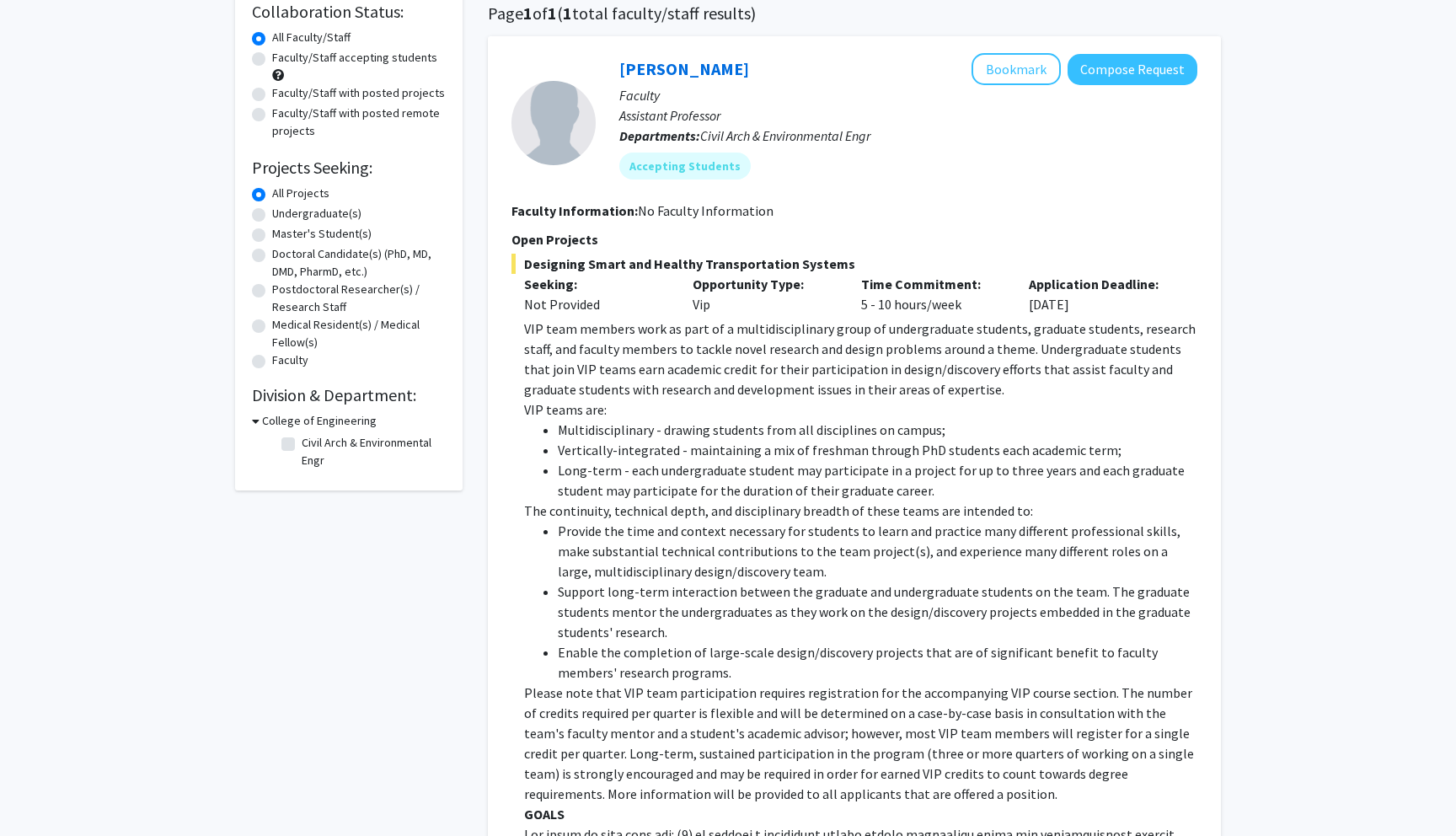
scroll to position [0, 0]
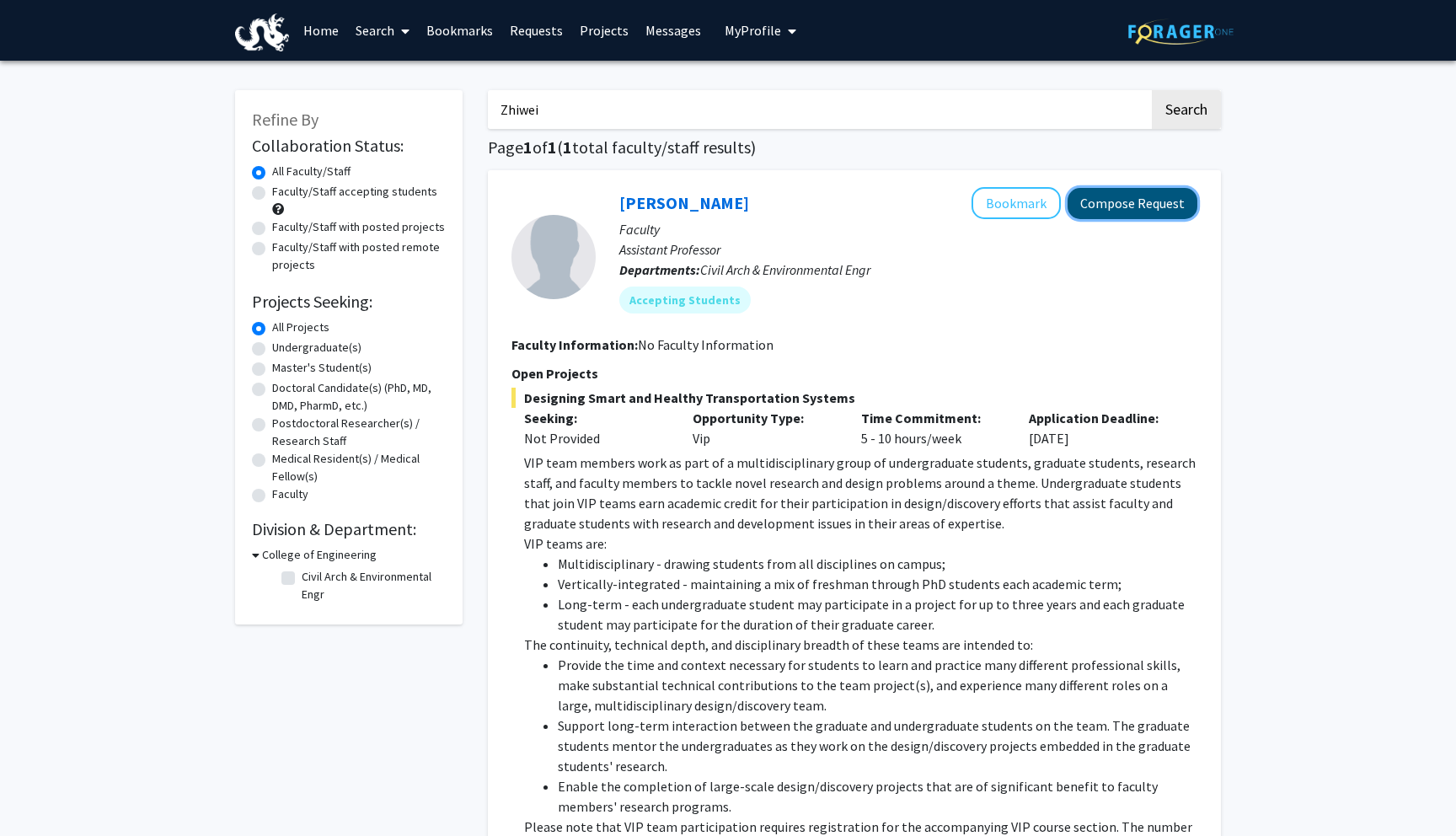
click at [1118, 214] on button "Compose Request" at bounding box center [1133, 204] width 130 height 31
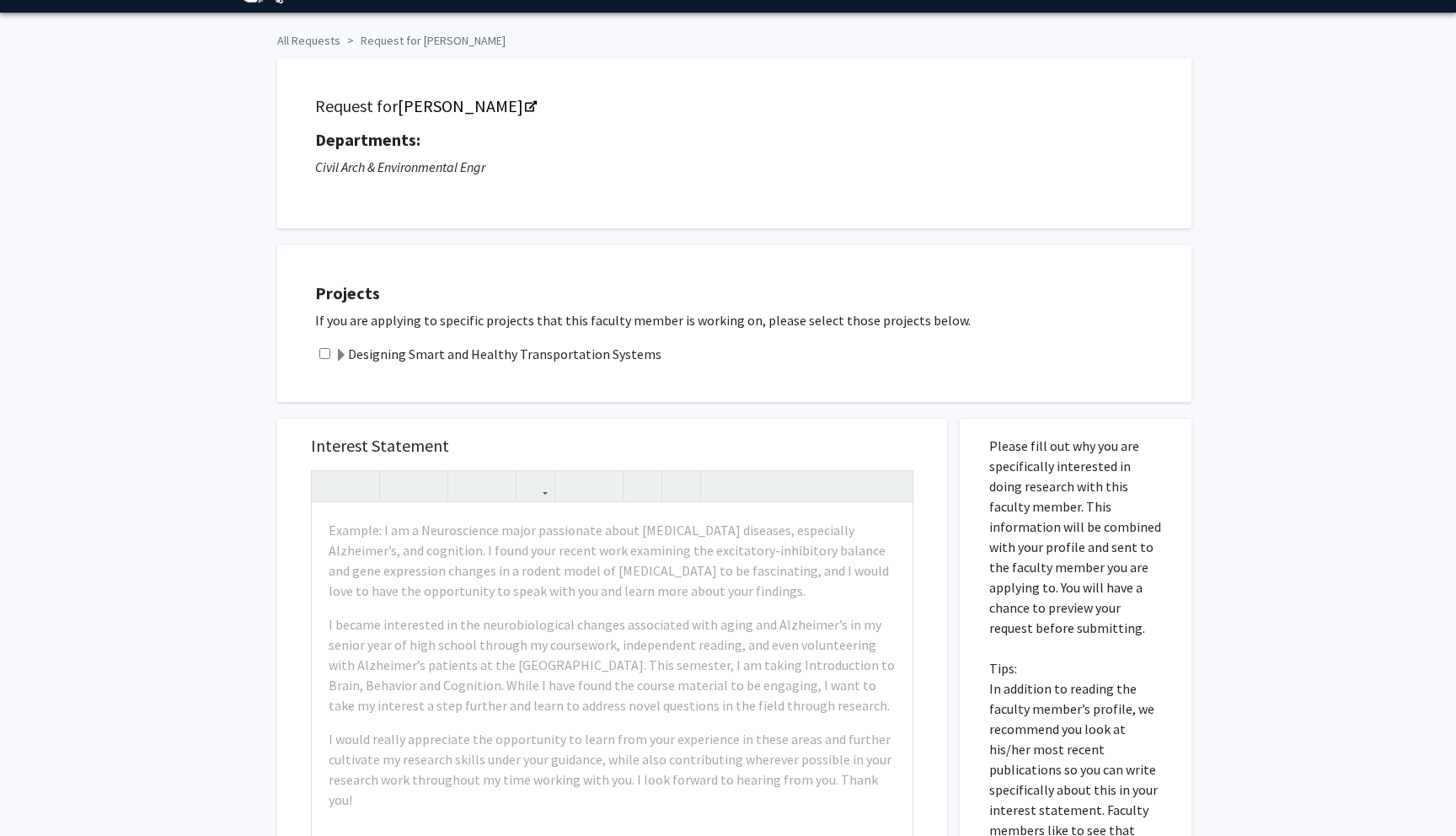
scroll to position [29, 0]
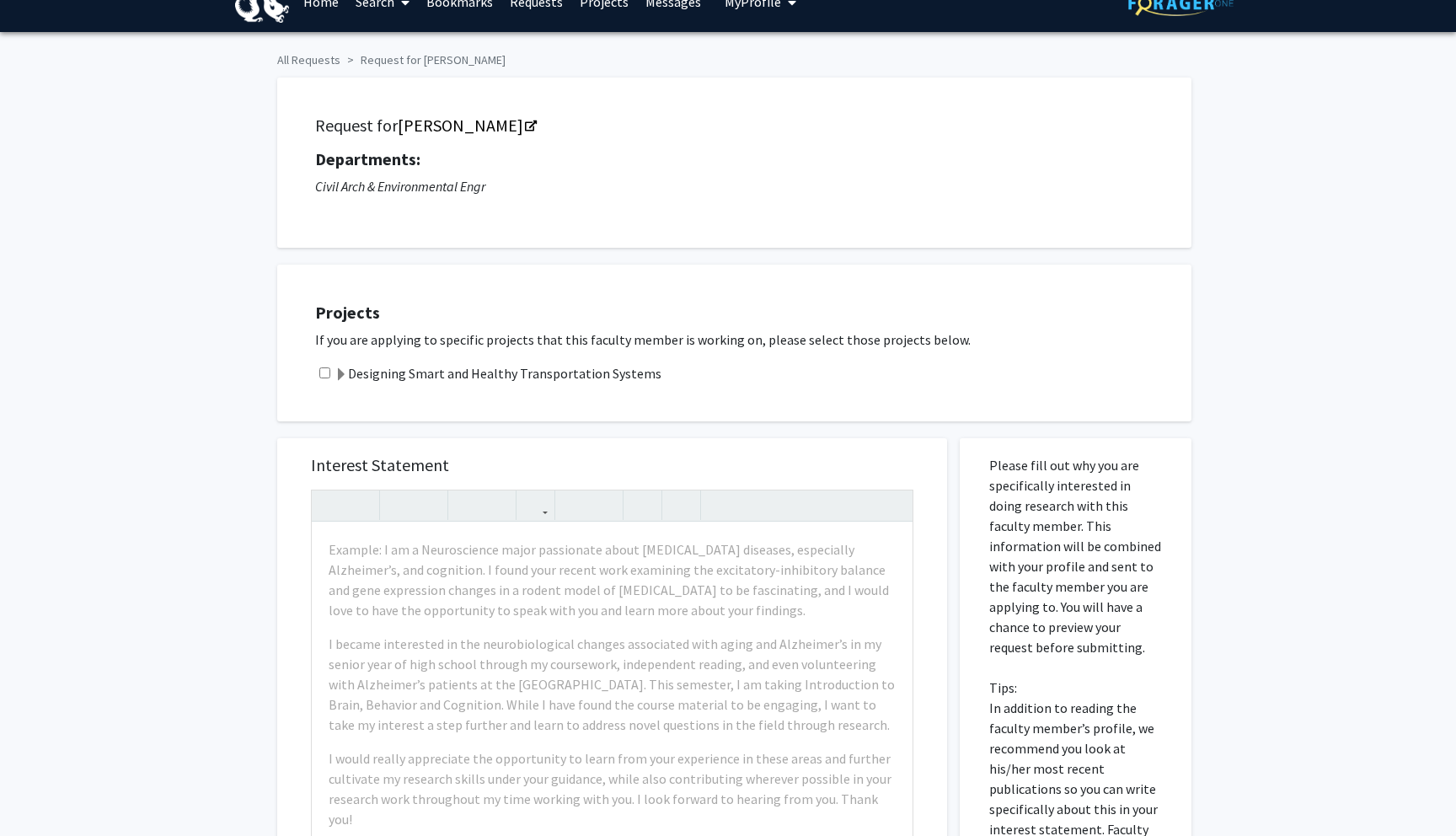
click at [328, 371] on input "checkbox" at bounding box center [324, 372] width 11 height 11
checkbox input "true"
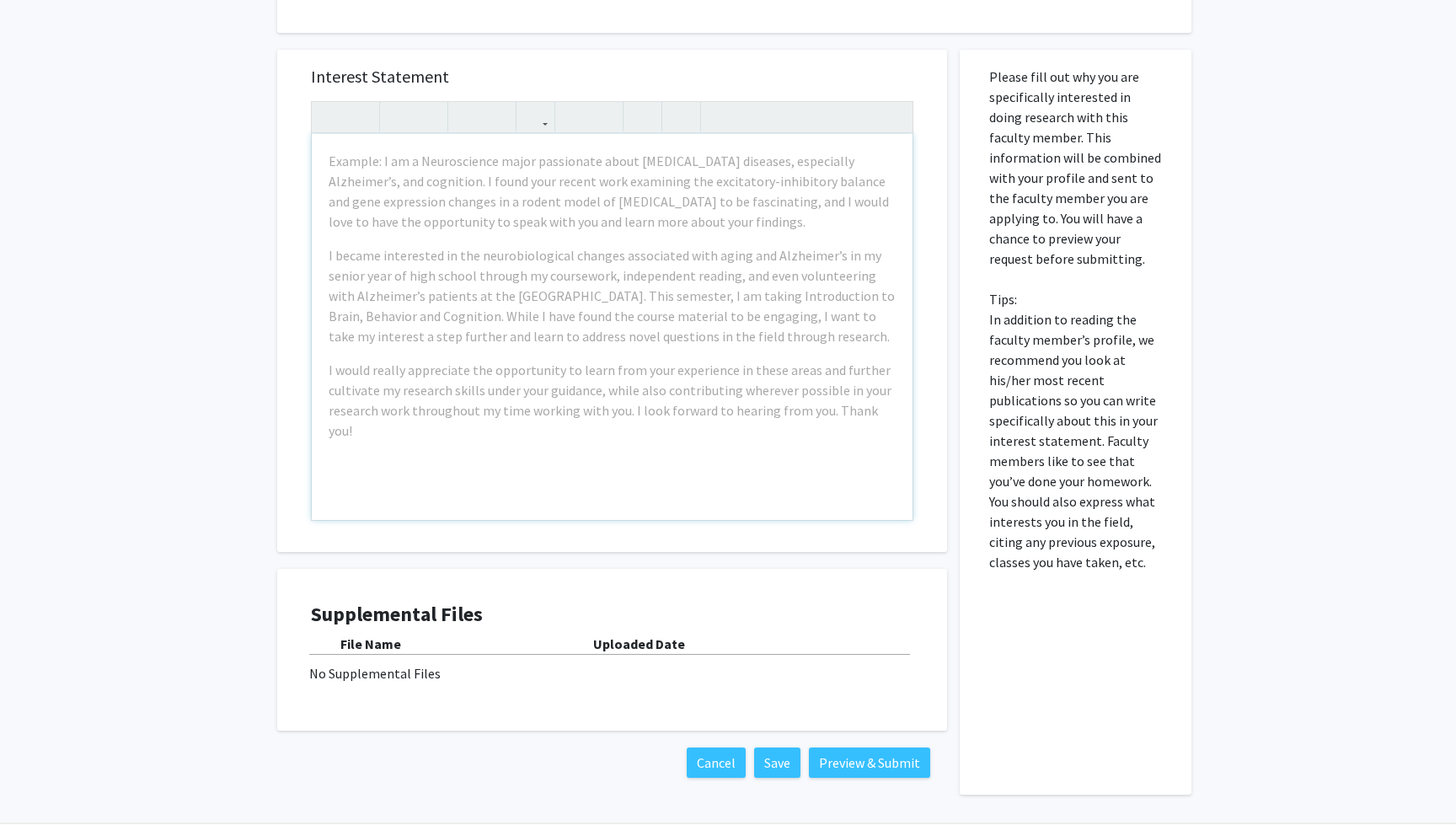
scroll to position [418, 0]
click at [687, 679] on div "No Supplemental Files" at bounding box center [612, 671] width 606 height 20
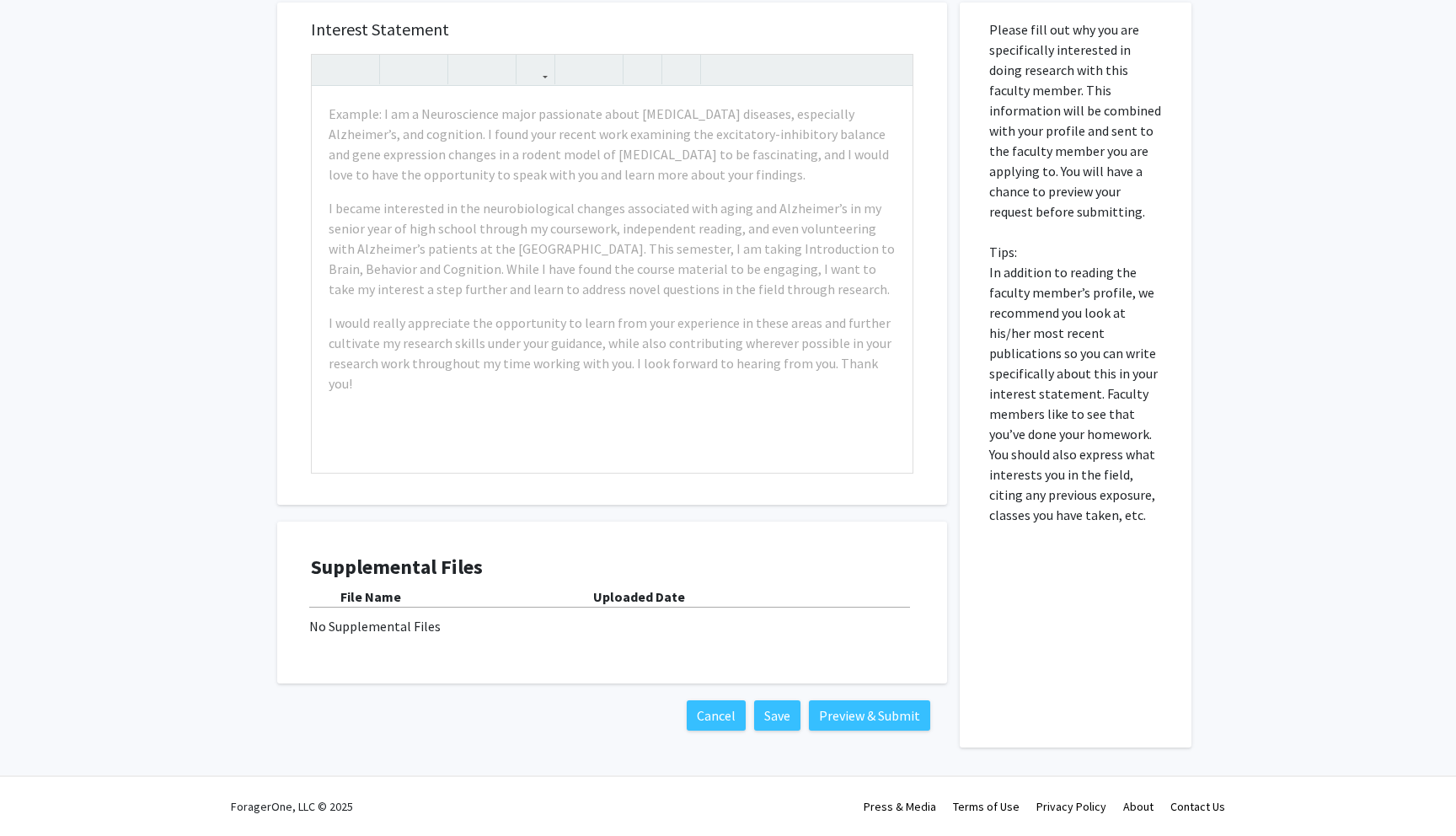
click at [619, 601] on b "Uploaded Date" at bounding box center [639, 596] width 92 height 17
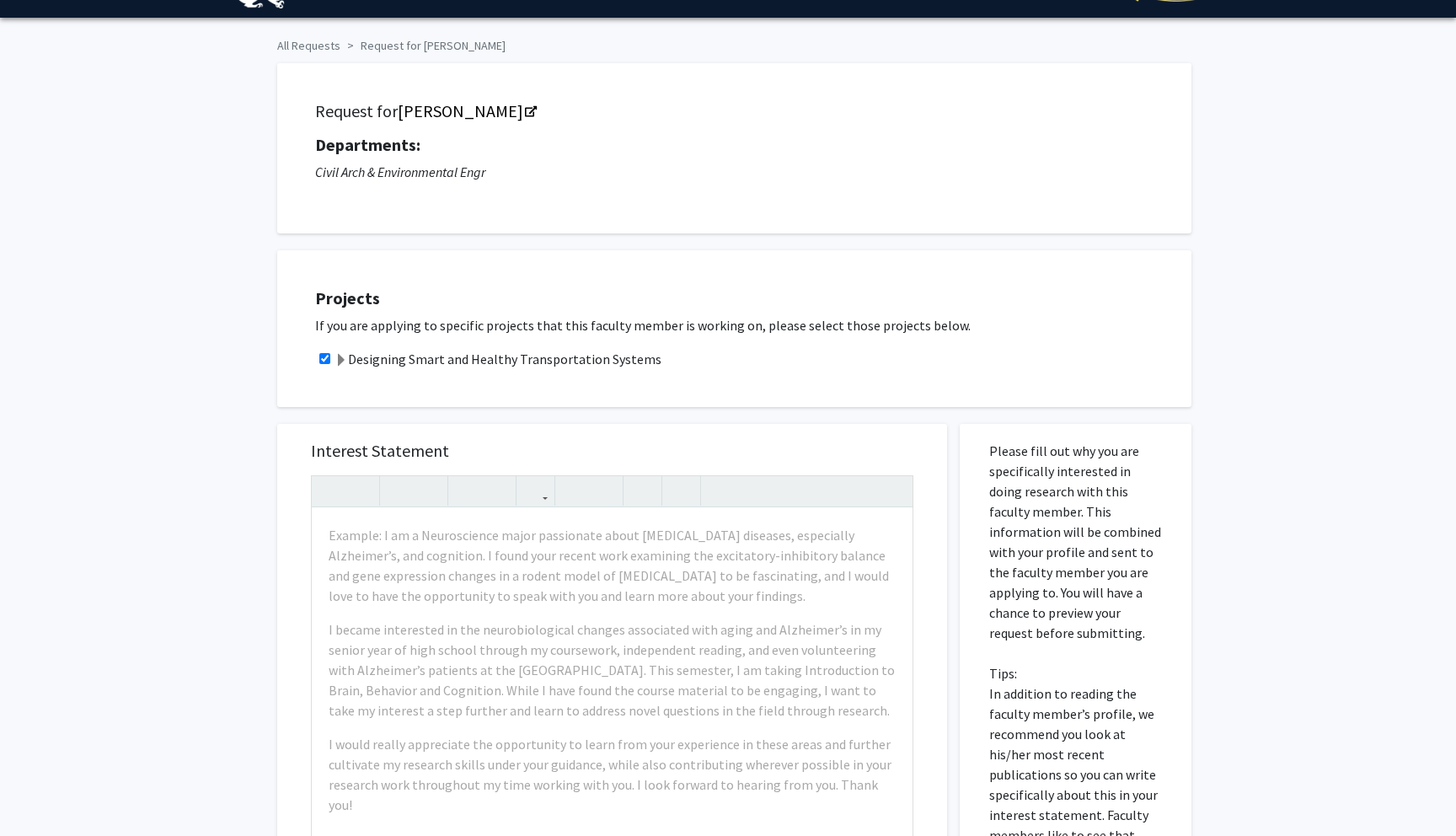
scroll to position [0, 0]
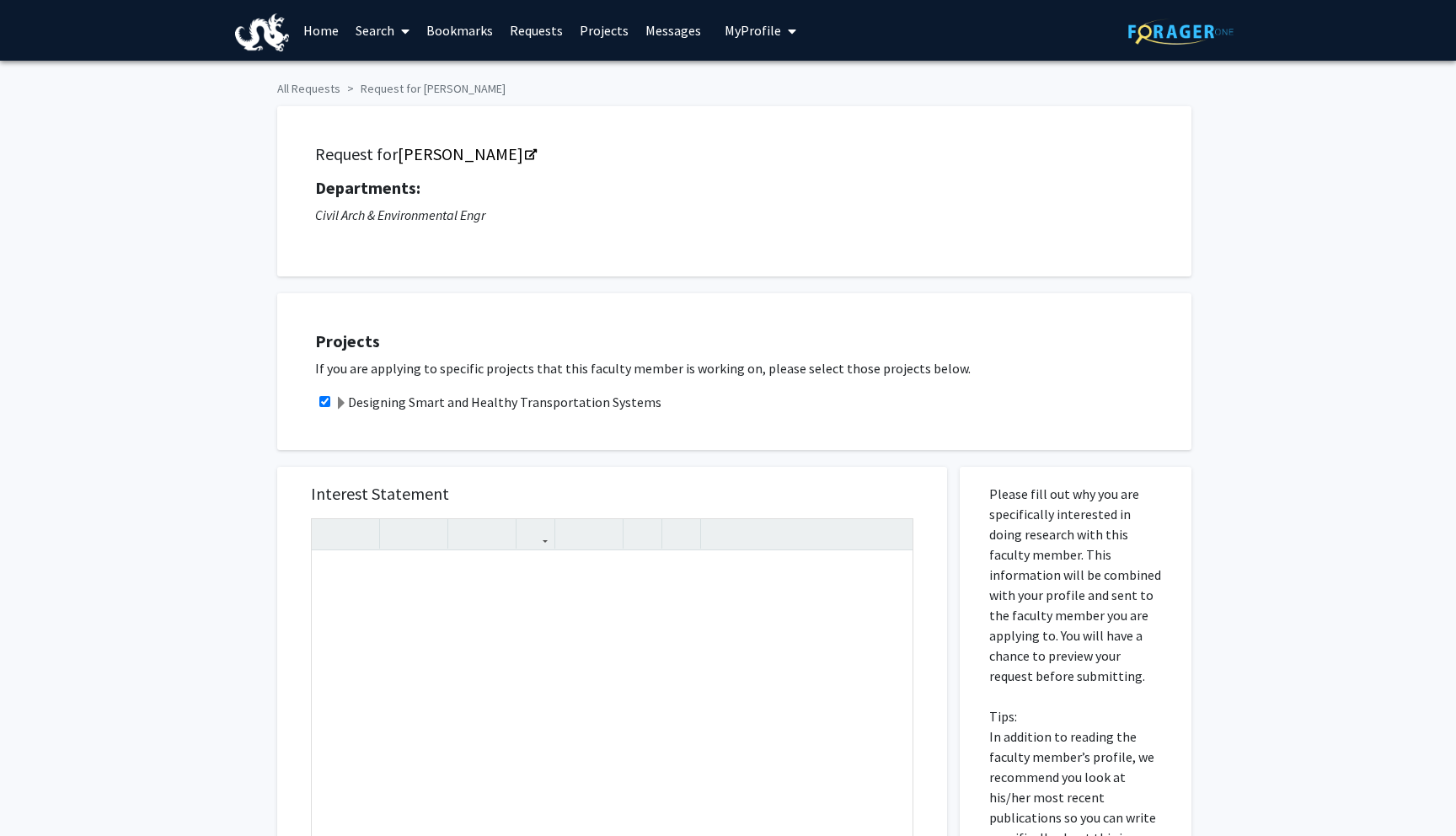
click at [589, 430] on div "Projects If you are applying to specific projects that this faculty member is w…" at bounding box center [734, 371] width 915 height 156
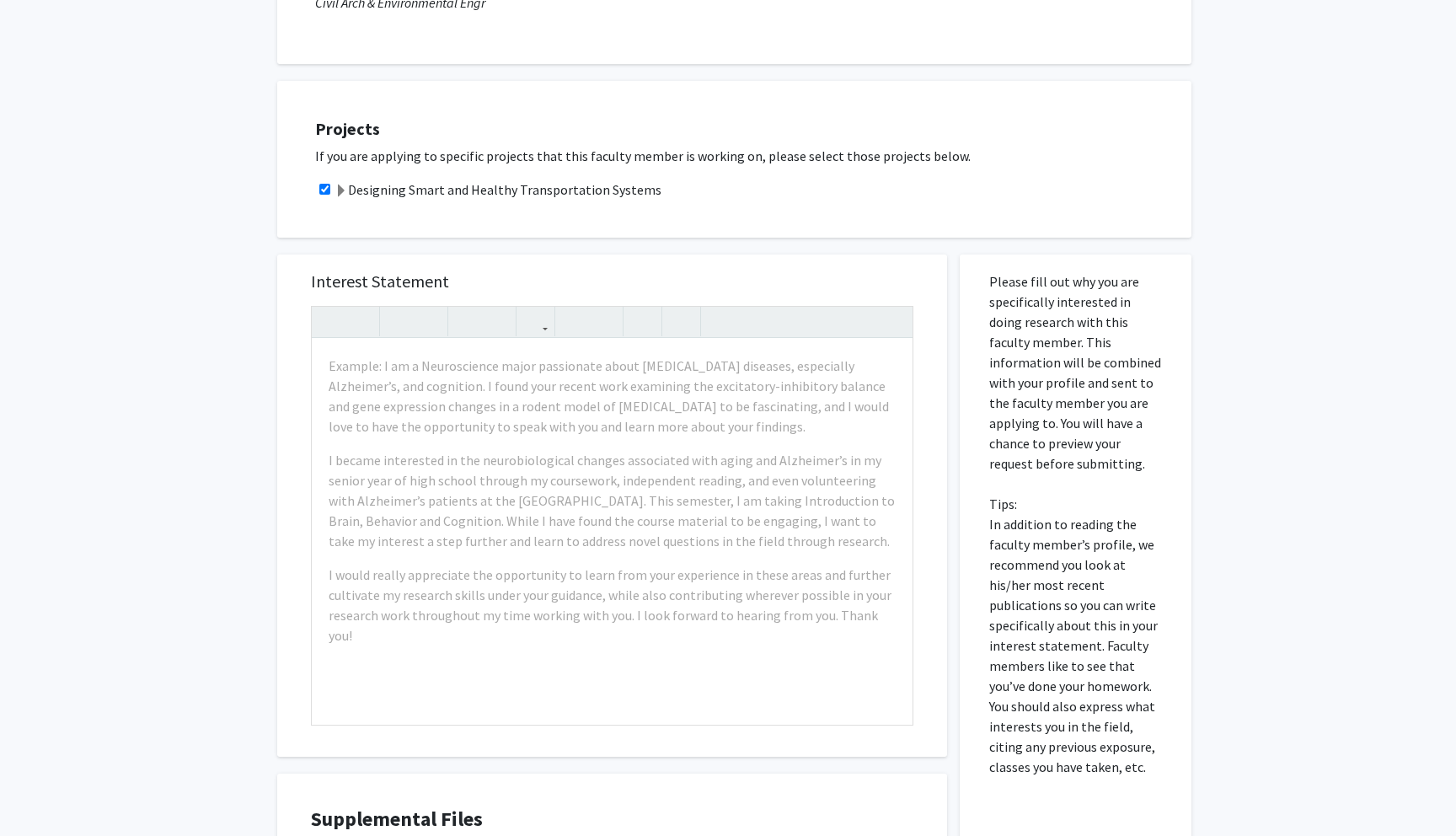
scroll to position [238, 0]
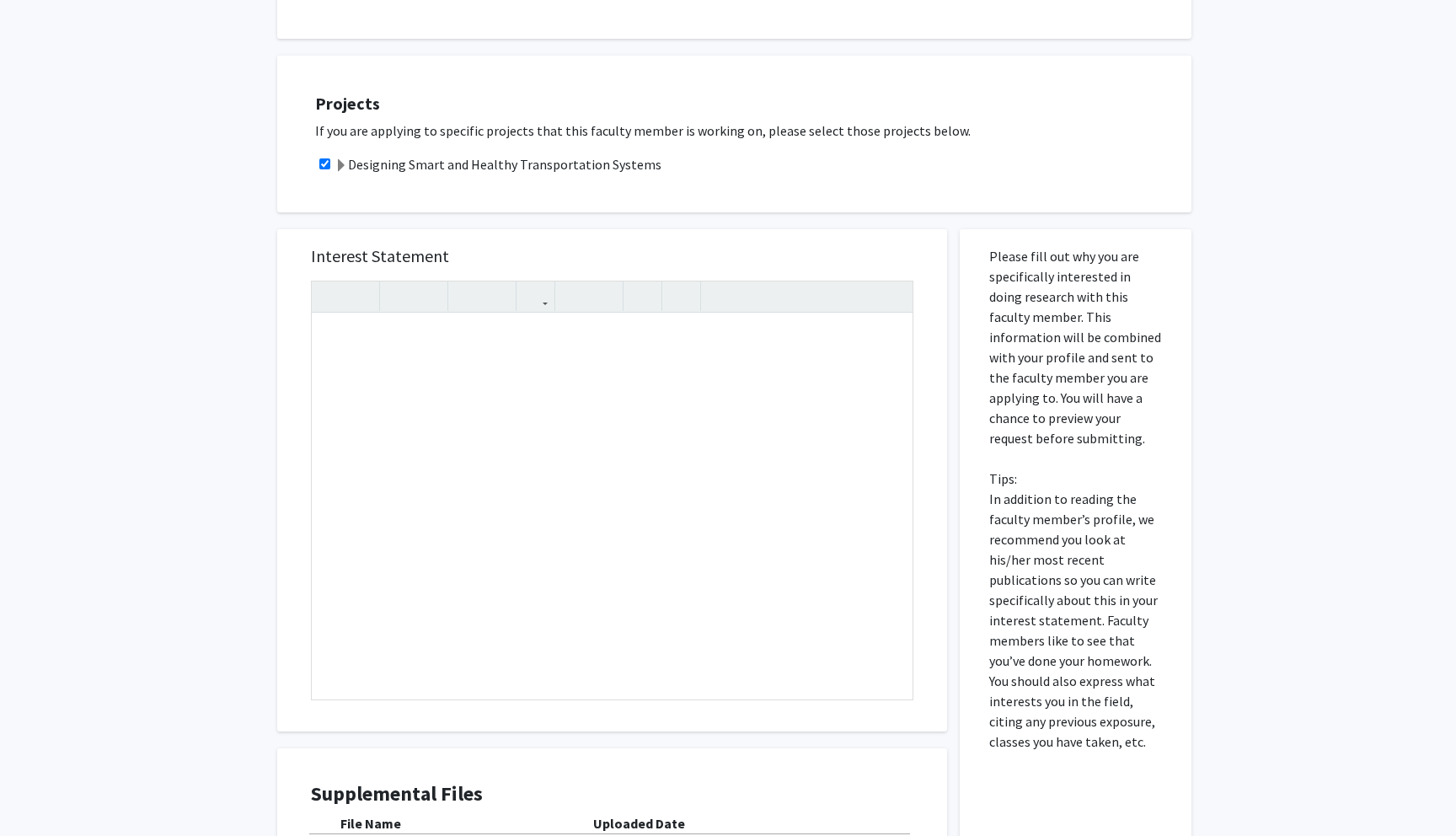
click at [277, 477] on div "Interest Statement Insert link Remove link" at bounding box center [612, 480] width 670 height 502
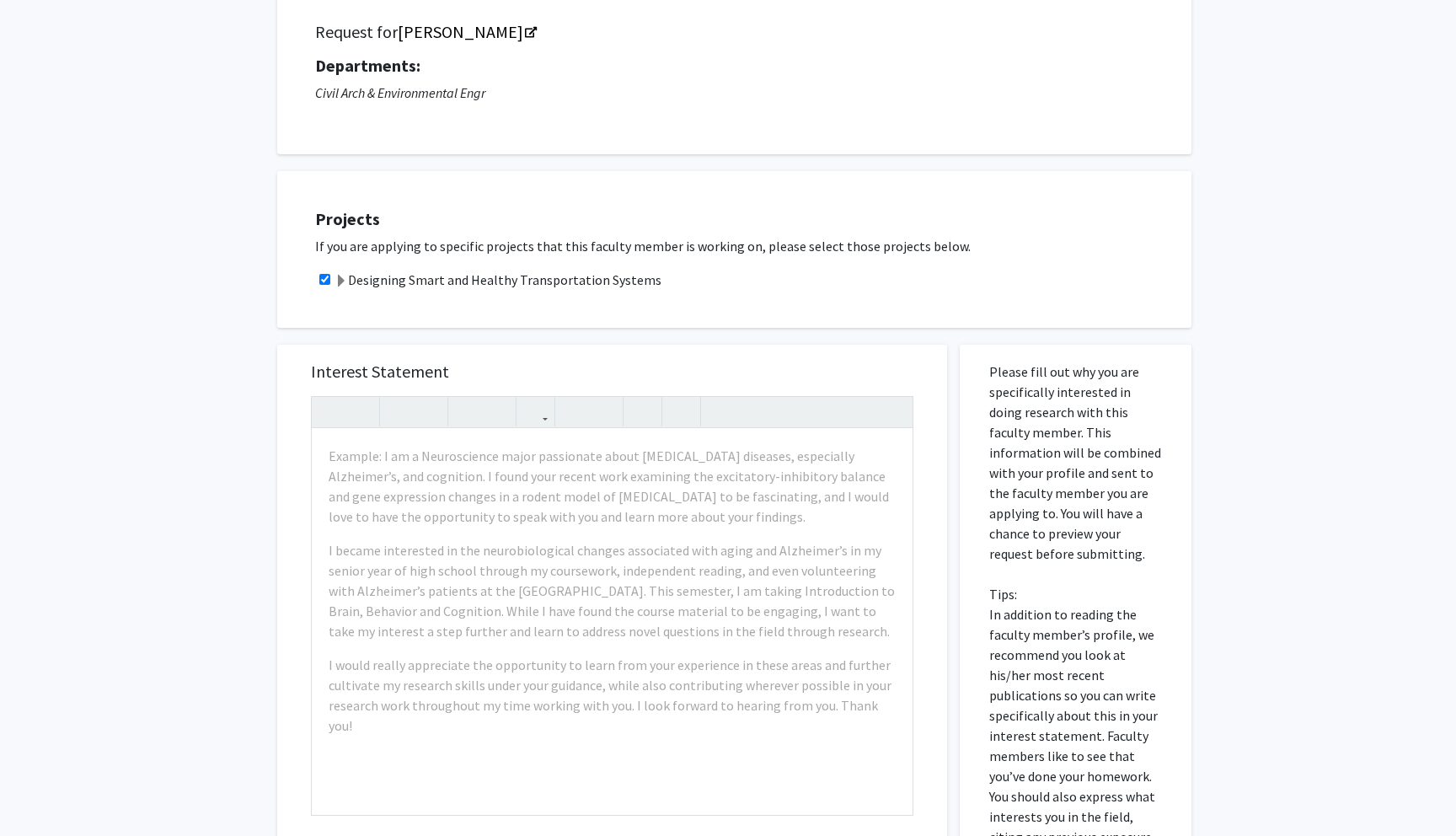
scroll to position [0, 0]
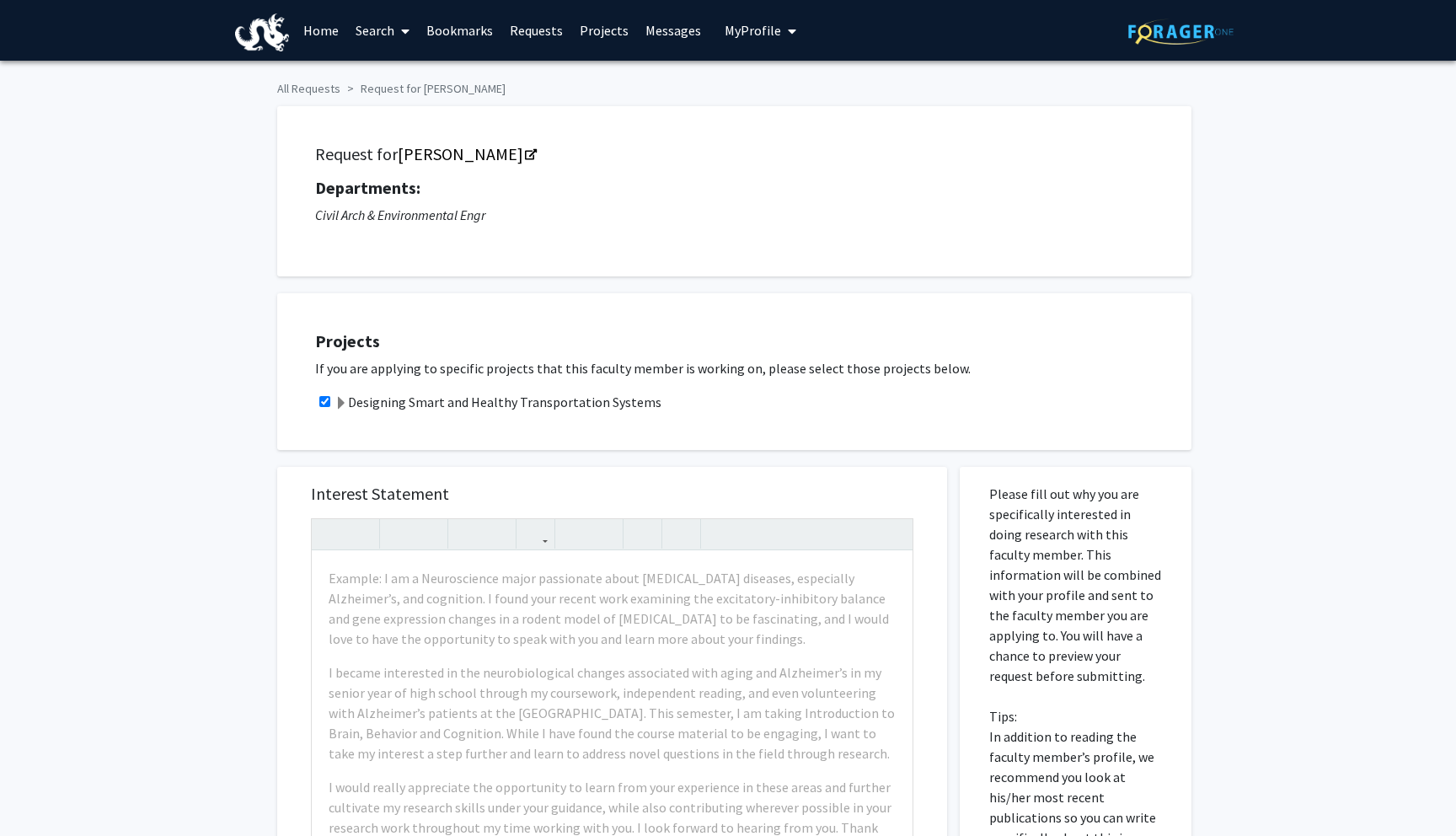
click at [725, 38] on span "My Profile" at bounding box center [753, 30] width 56 height 17
click at [754, 95] on img at bounding box center [753, 85] width 34 height 34
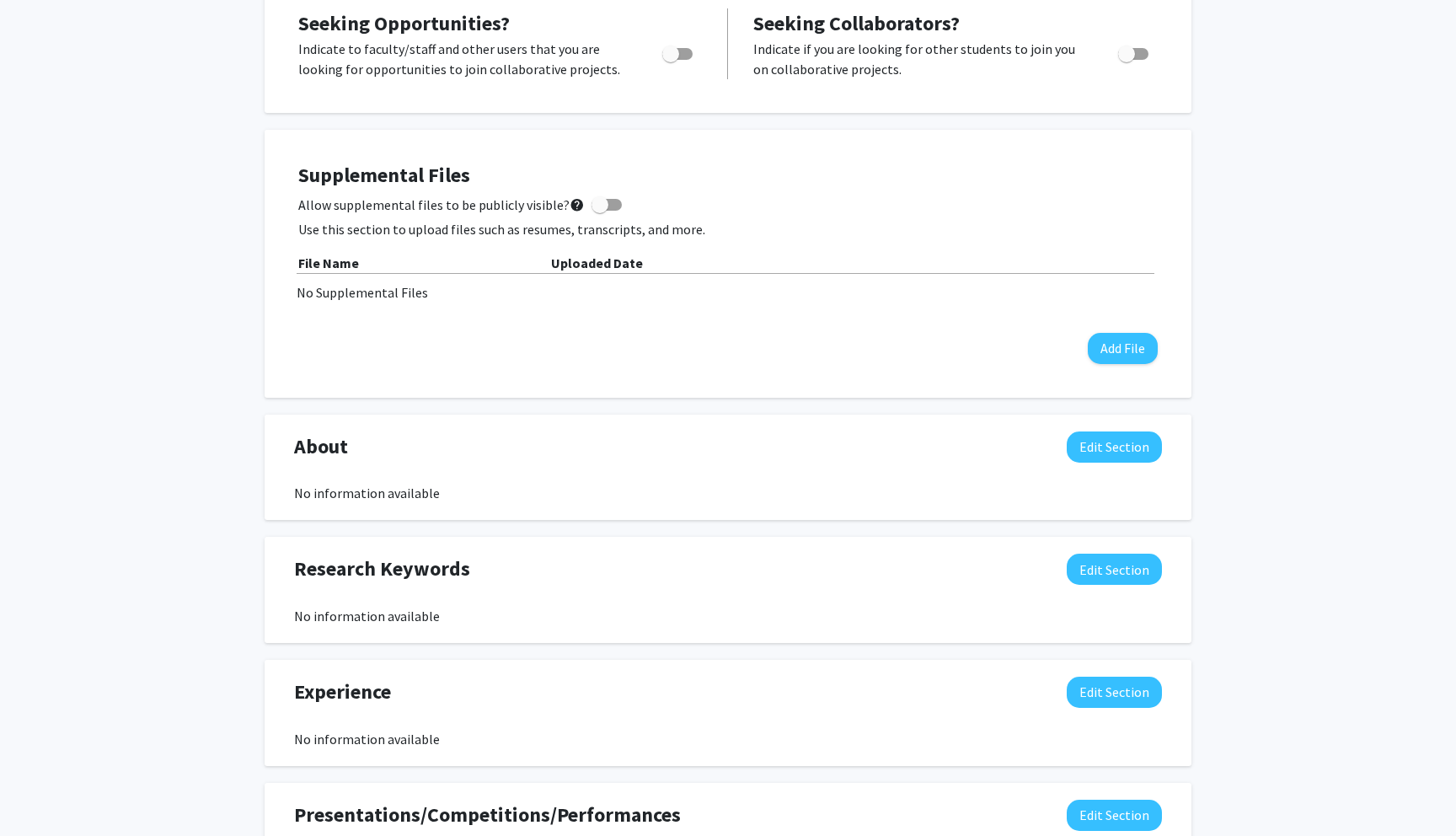
scroll to position [655, 0]
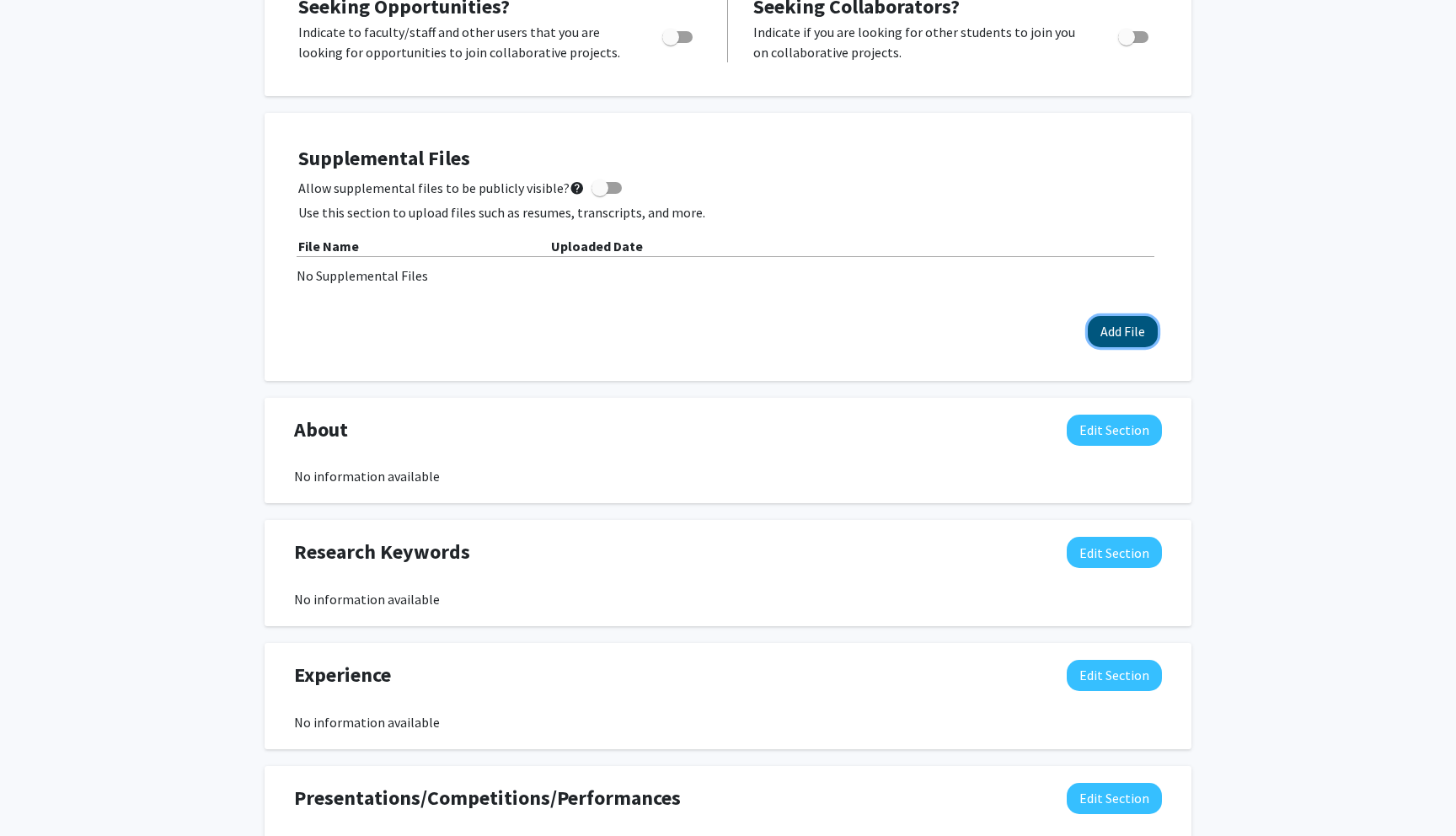
click at [1118, 328] on button "Add File" at bounding box center [1123, 331] width 70 height 31
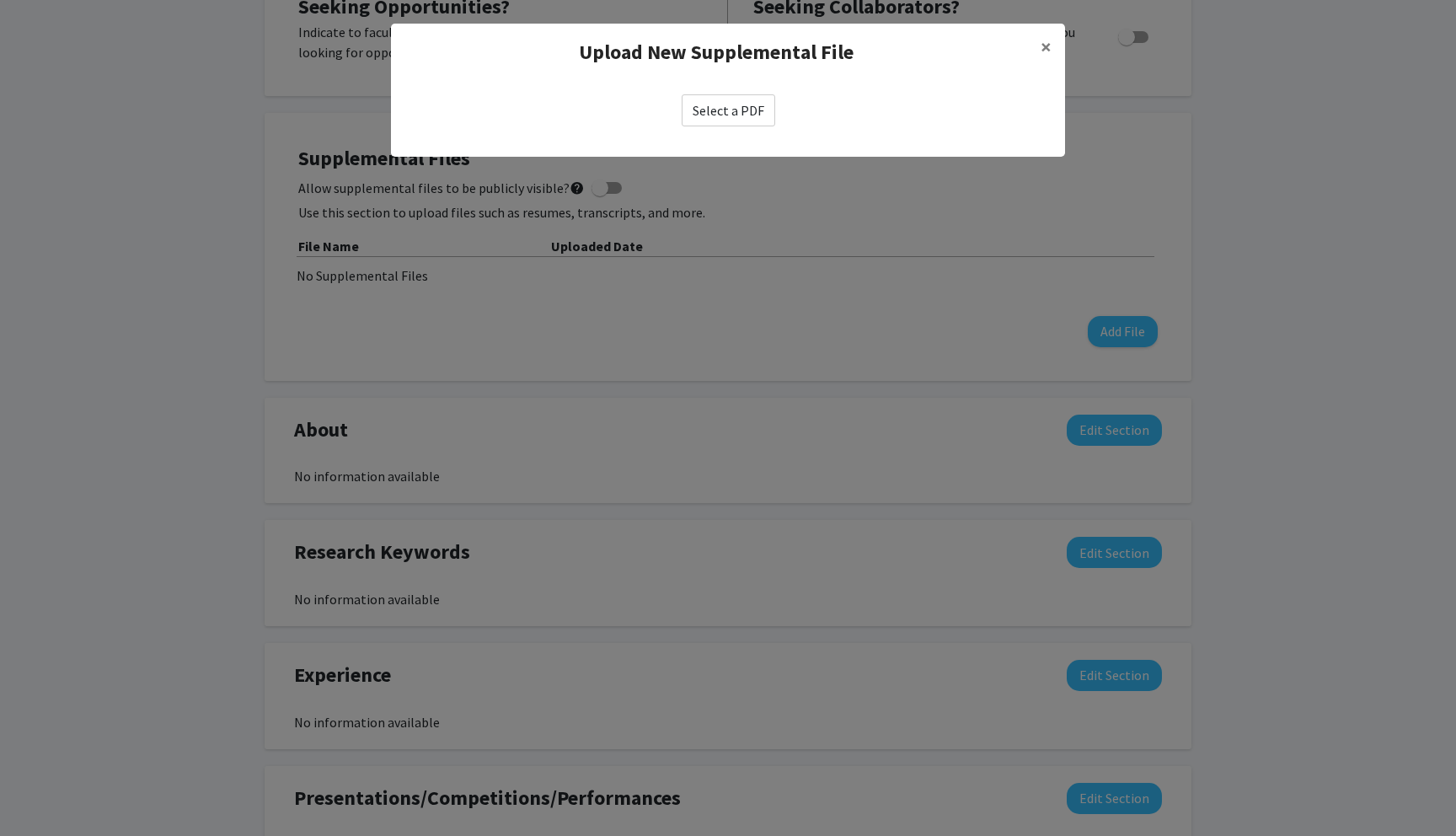
click at [752, 98] on label "Select a PDF" at bounding box center [728, 110] width 93 height 32
click at [0, 0] on input "Select a PDF" at bounding box center [0, 0] width 0 height 0
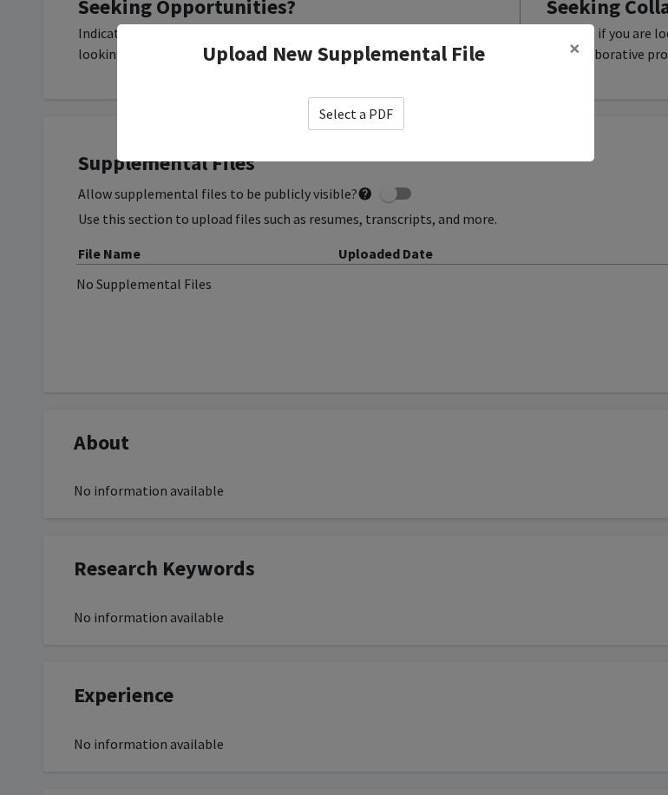
click at [384, 114] on label "Select a PDF" at bounding box center [356, 113] width 96 height 33
click at [0, 0] on input "Select a PDF" at bounding box center [0, 0] width 0 height 0
click at [565, 54] on button "×" at bounding box center [574, 48] width 39 height 49
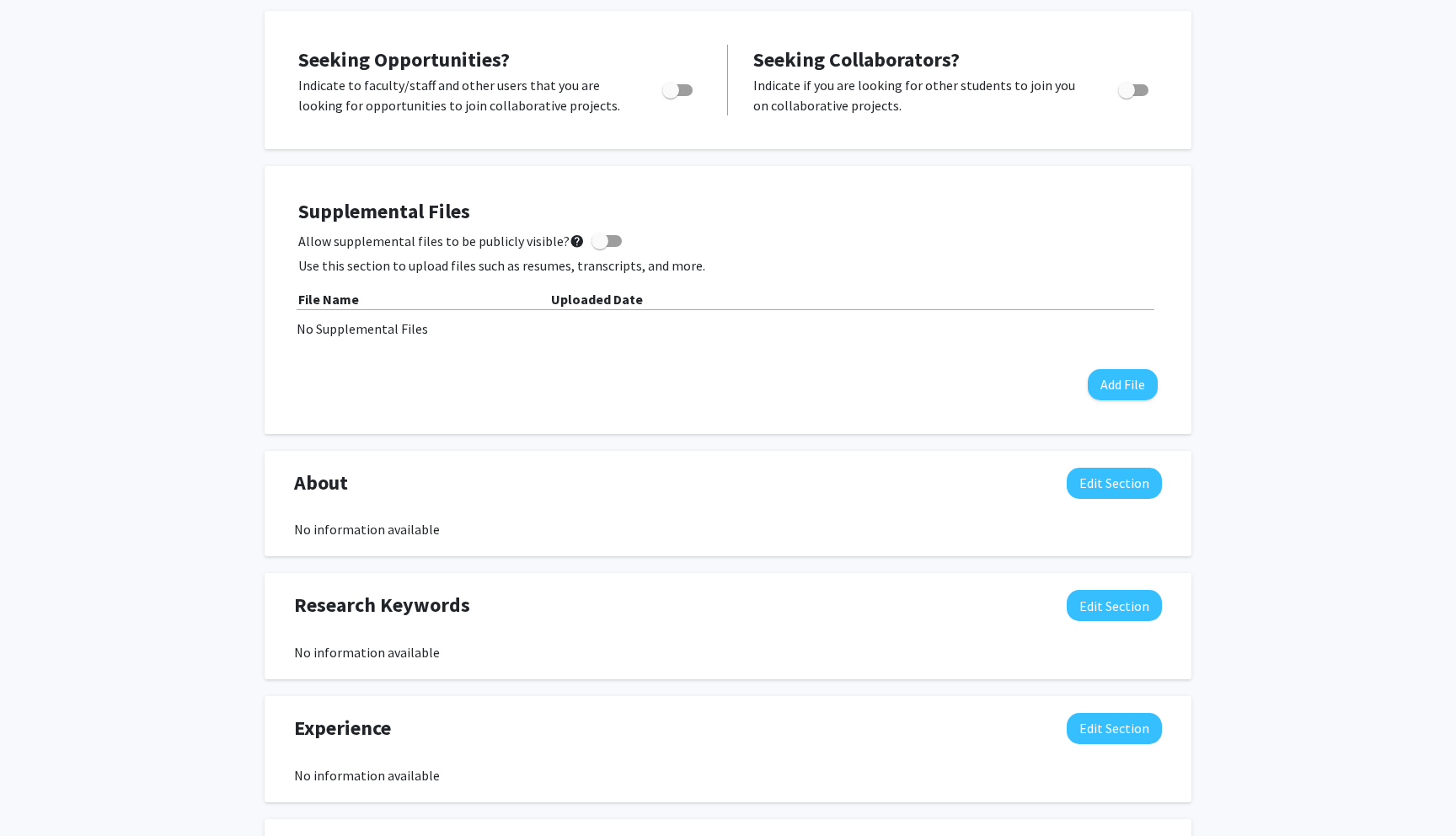
scroll to position [552, 0]
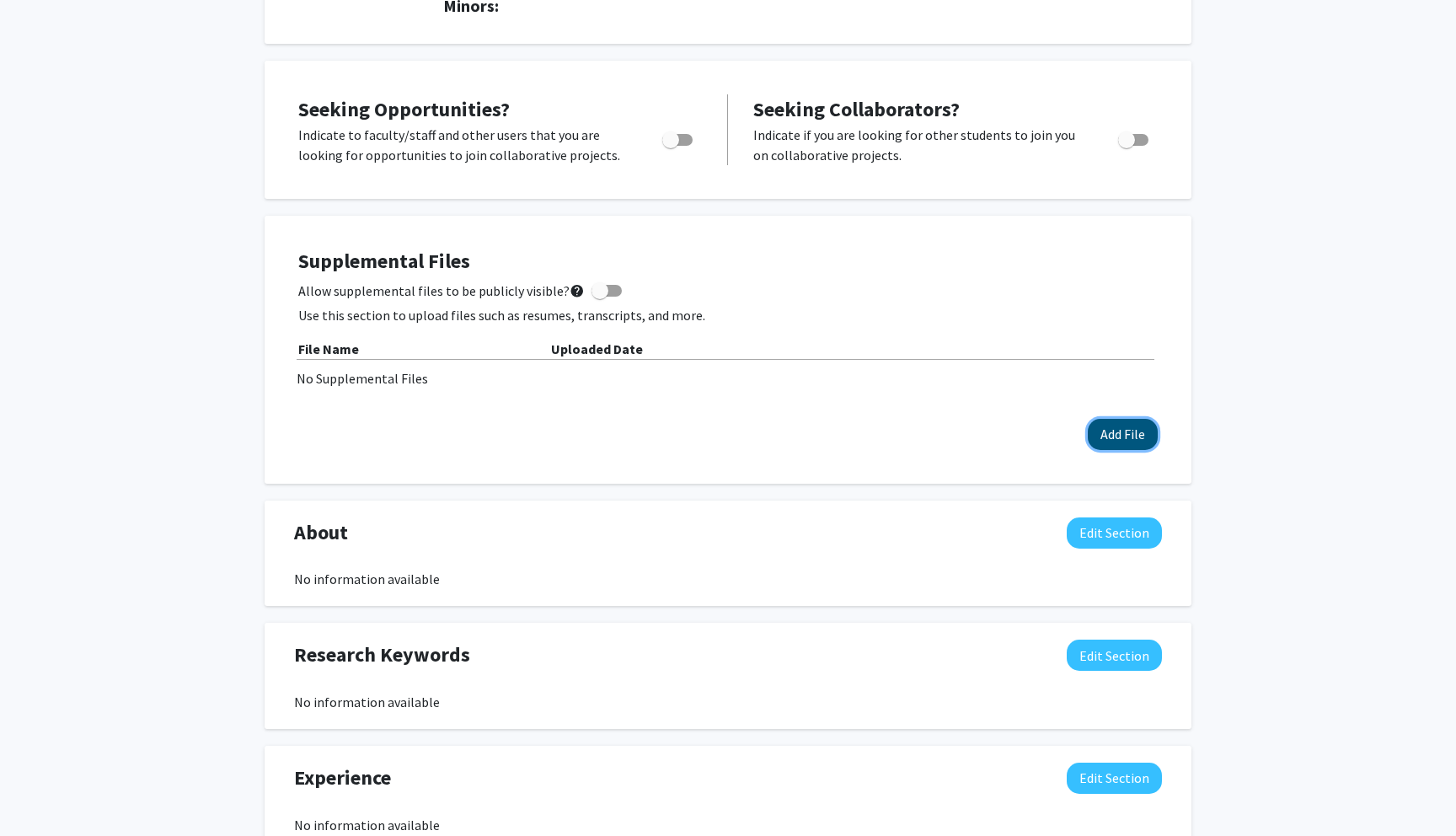
click at [1108, 427] on button "Add File" at bounding box center [1123, 434] width 70 height 31
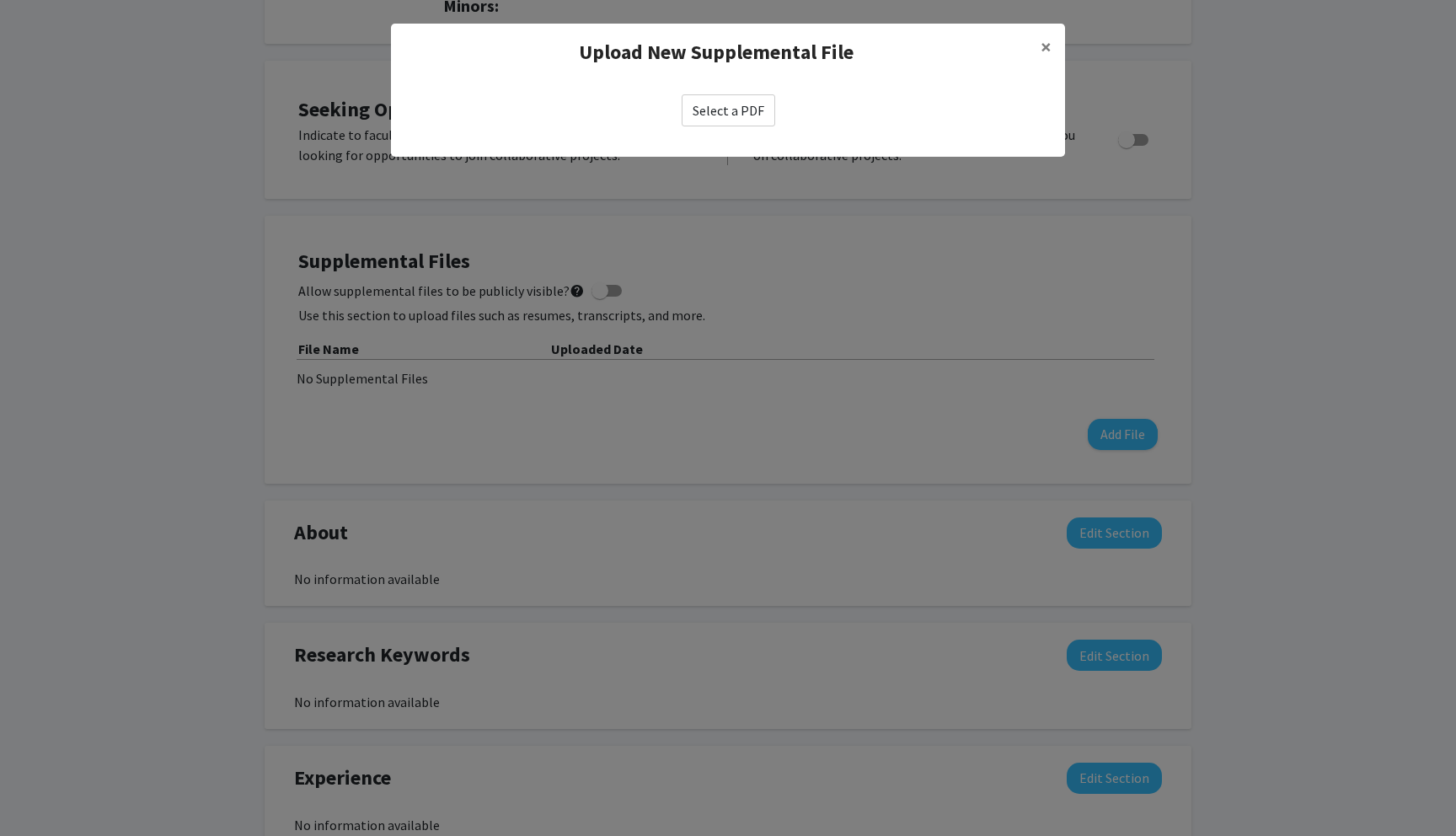
click at [712, 117] on label "Select a PDF" at bounding box center [728, 110] width 93 height 32
click at [0, 0] on input "Select a PDF" at bounding box center [0, 0] width 0 height 0
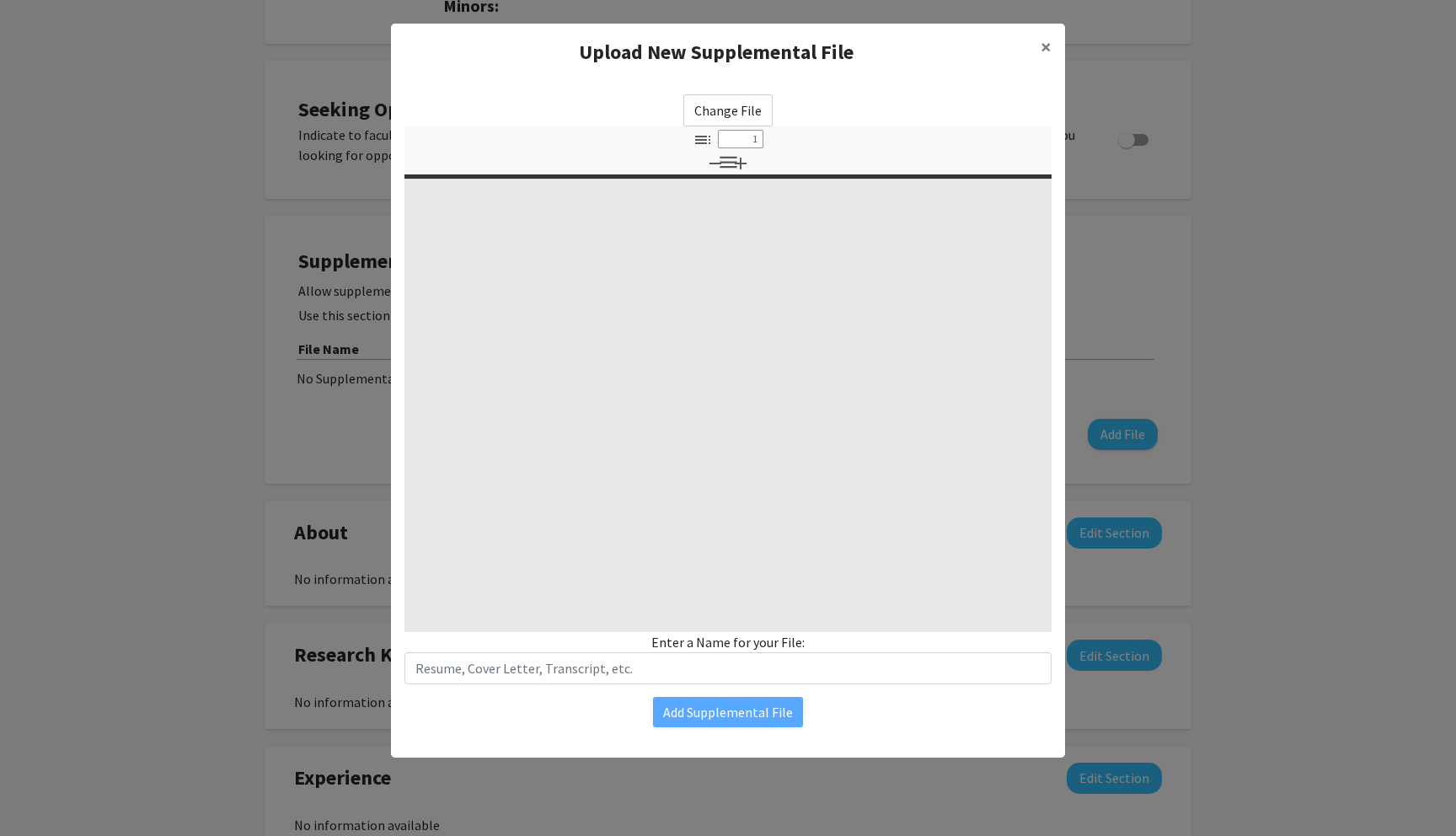
select select "custom"
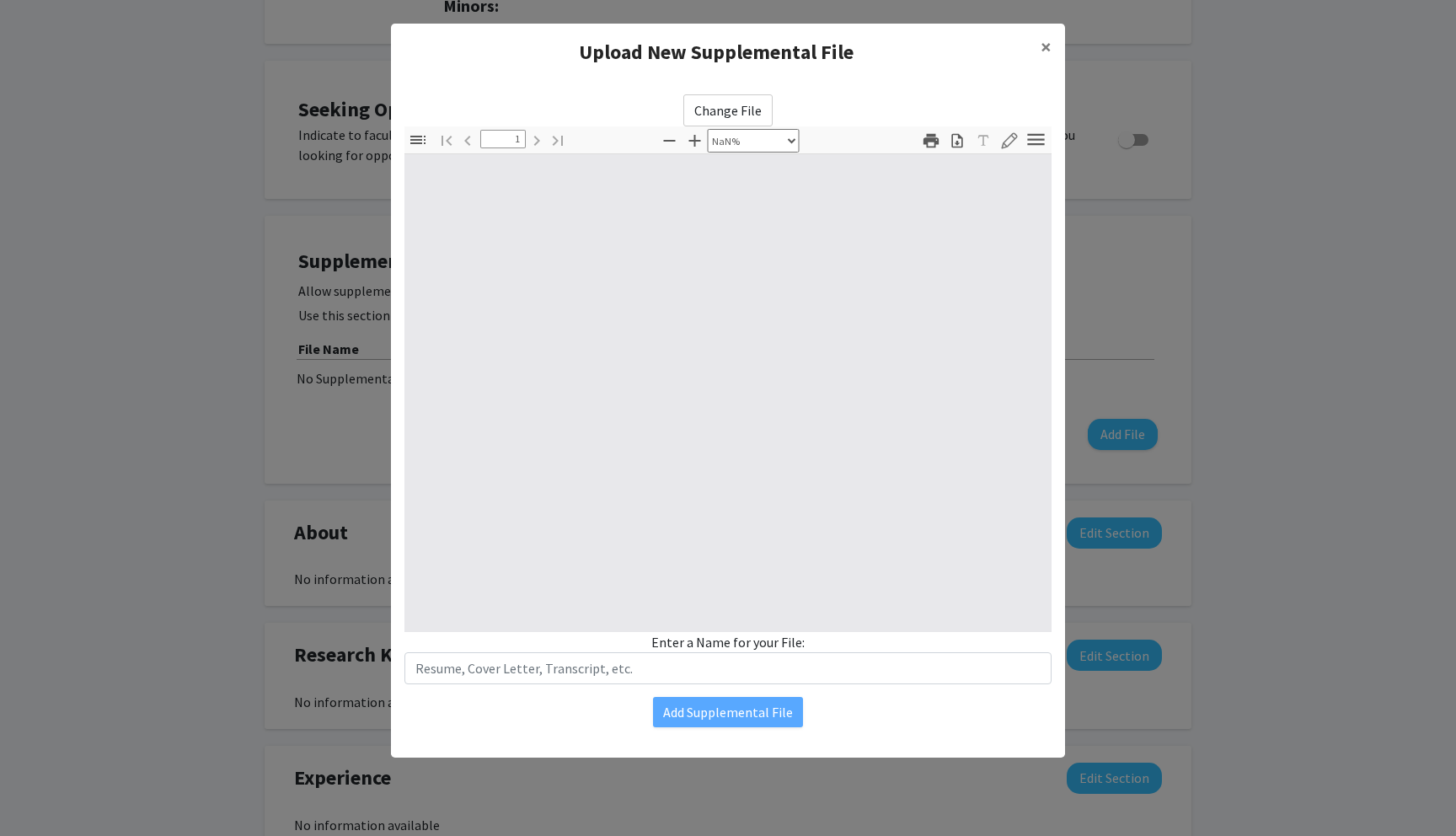
type input "0"
select select "custom"
type input "1"
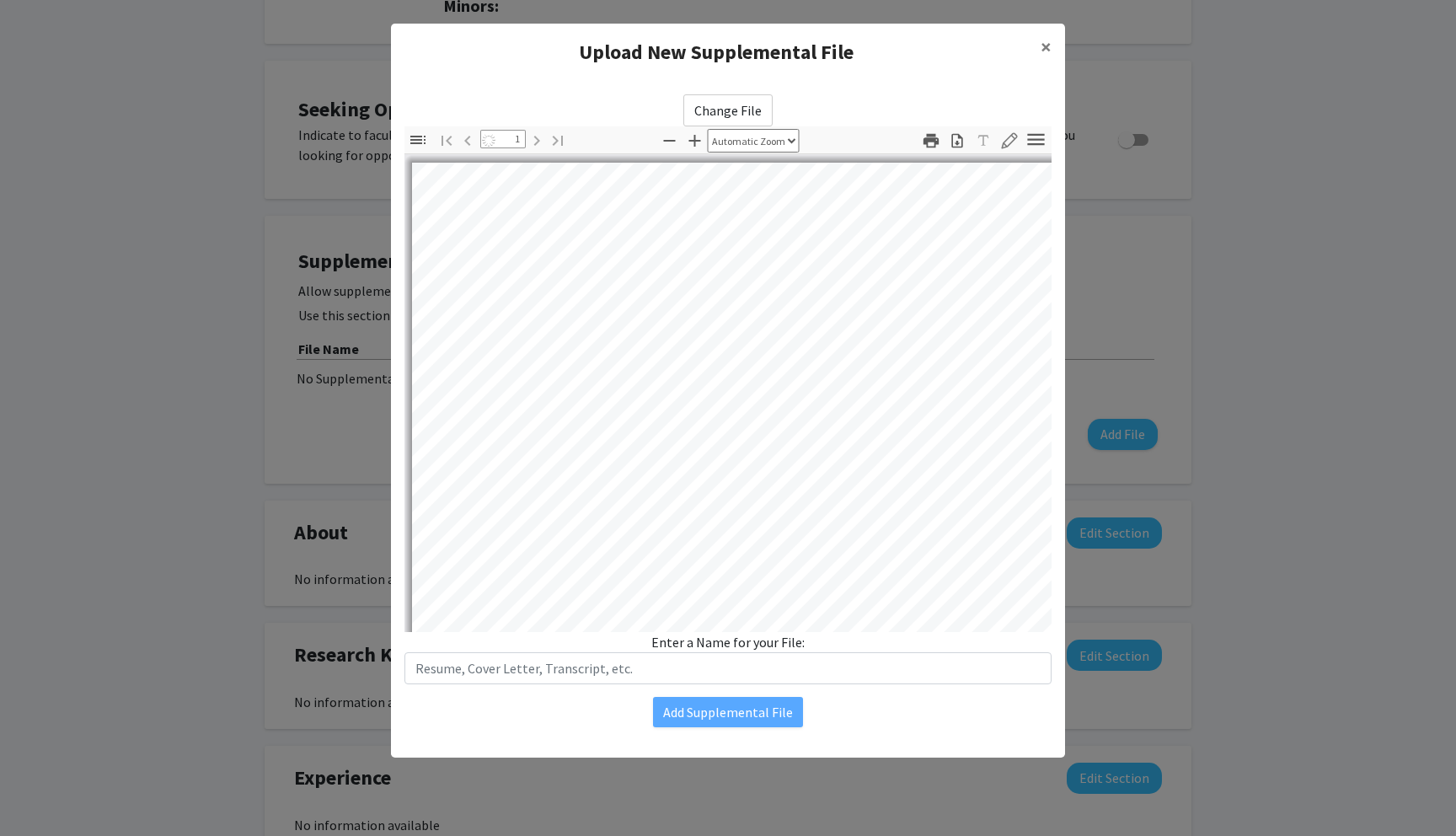
select select "auto"
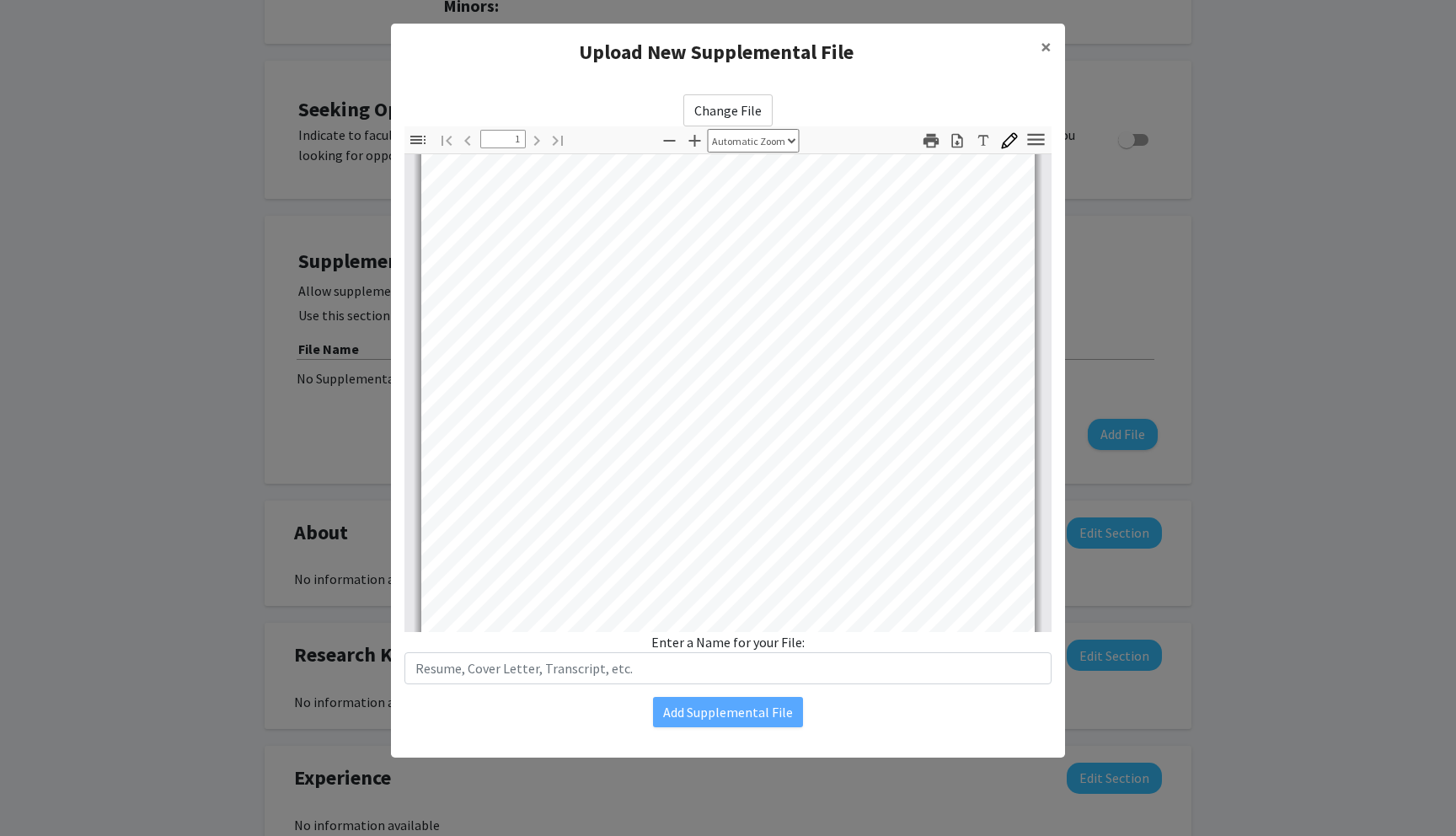
scroll to position [0, 0]
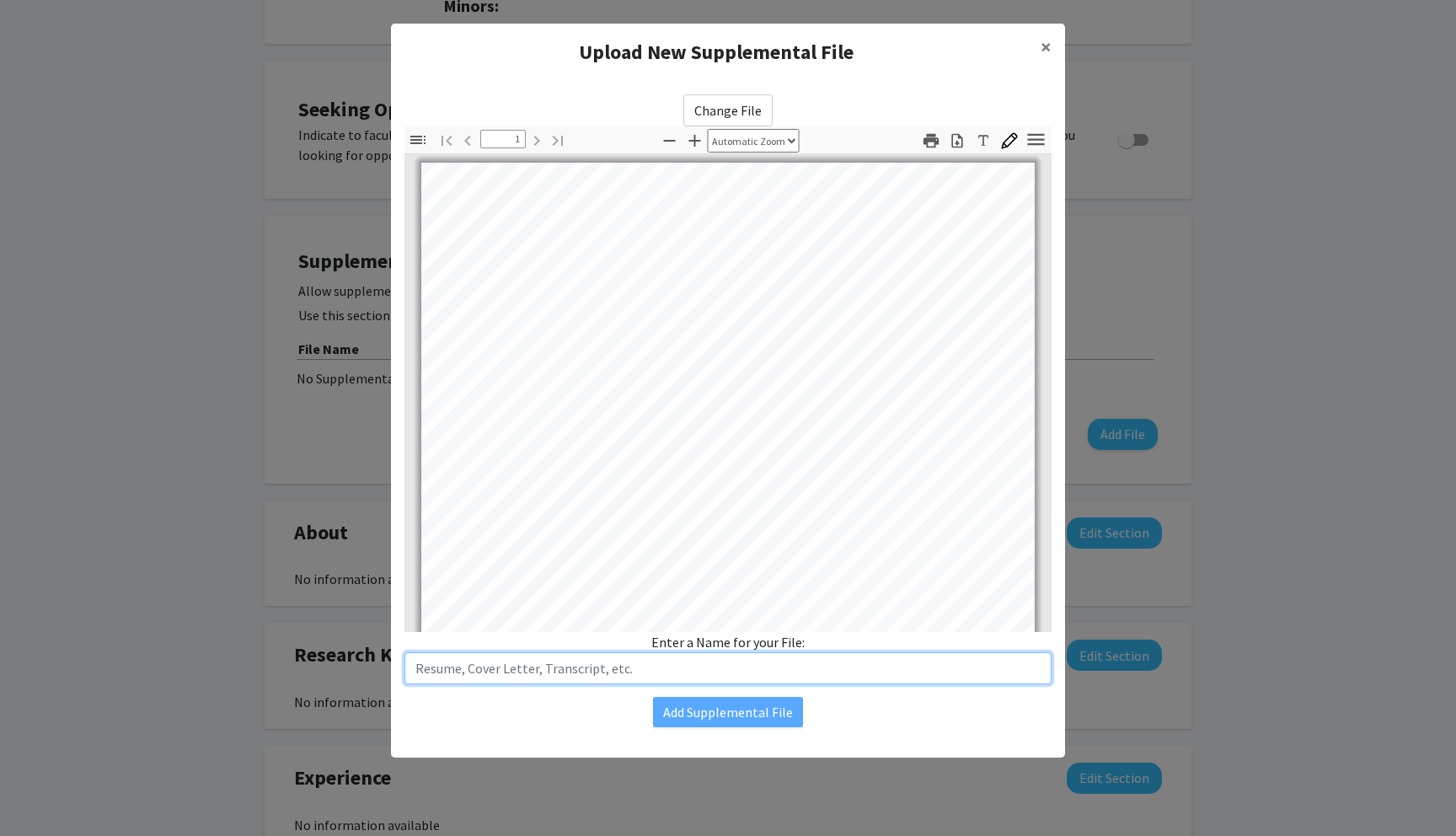
click at [641, 677] on input "text" at bounding box center [728, 668] width 647 height 32
type input "Nilansh Gupta Resume"
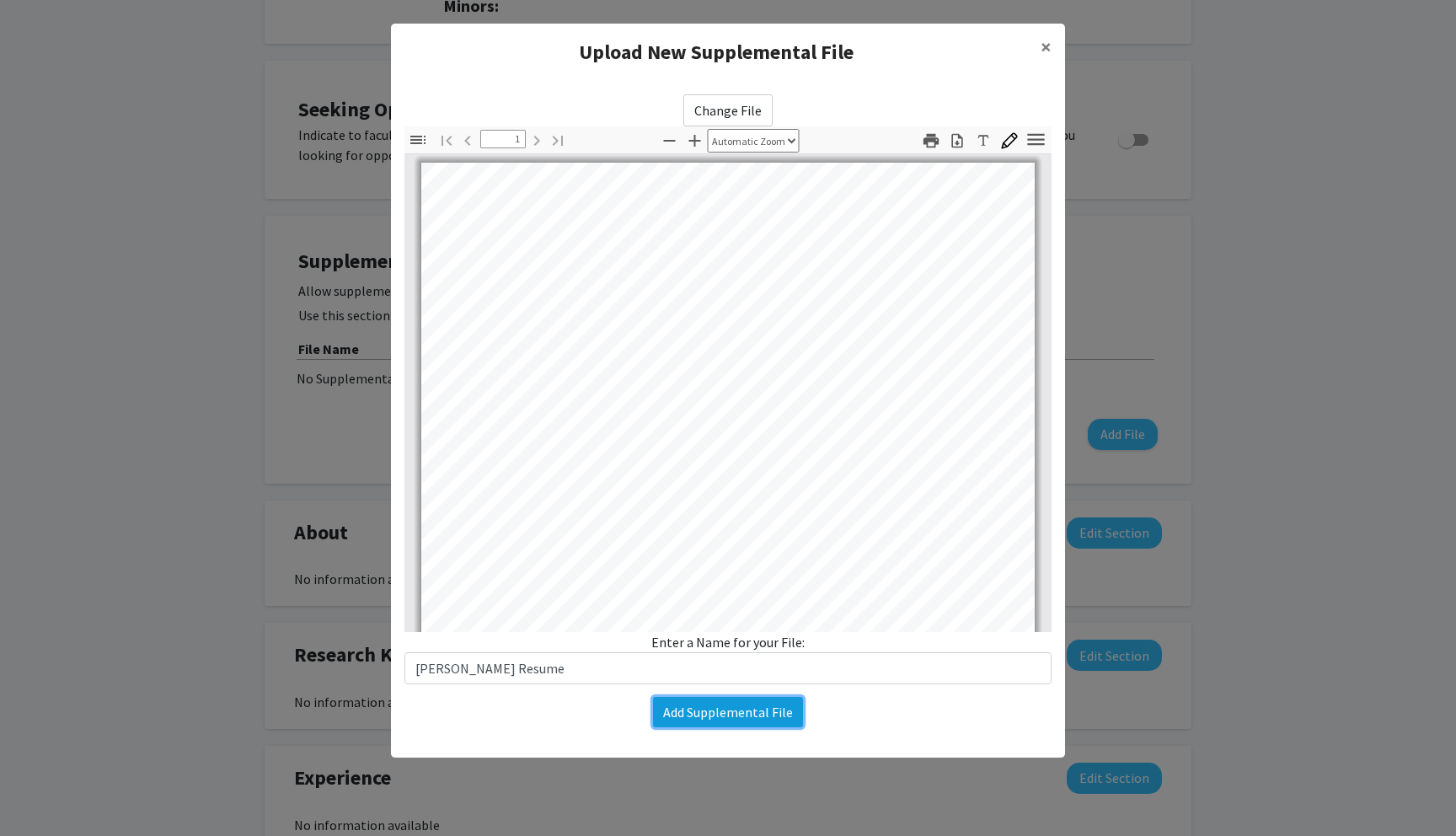
click at [696, 719] on button "Add Supplemental File" at bounding box center [728, 712] width 150 height 30
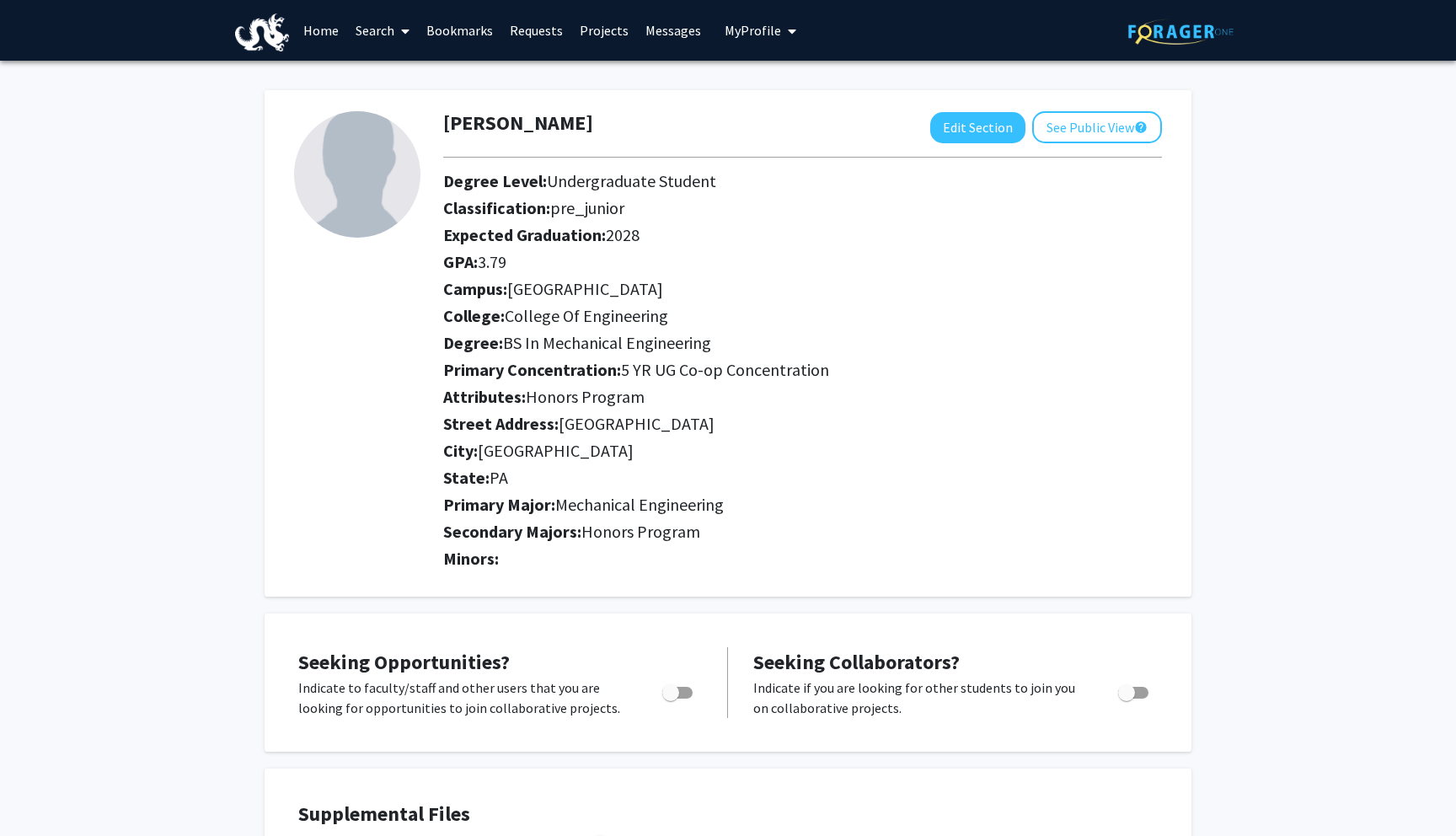
click at [608, 30] on link "Projects" at bounding box center [604, 30] width 66 height 59
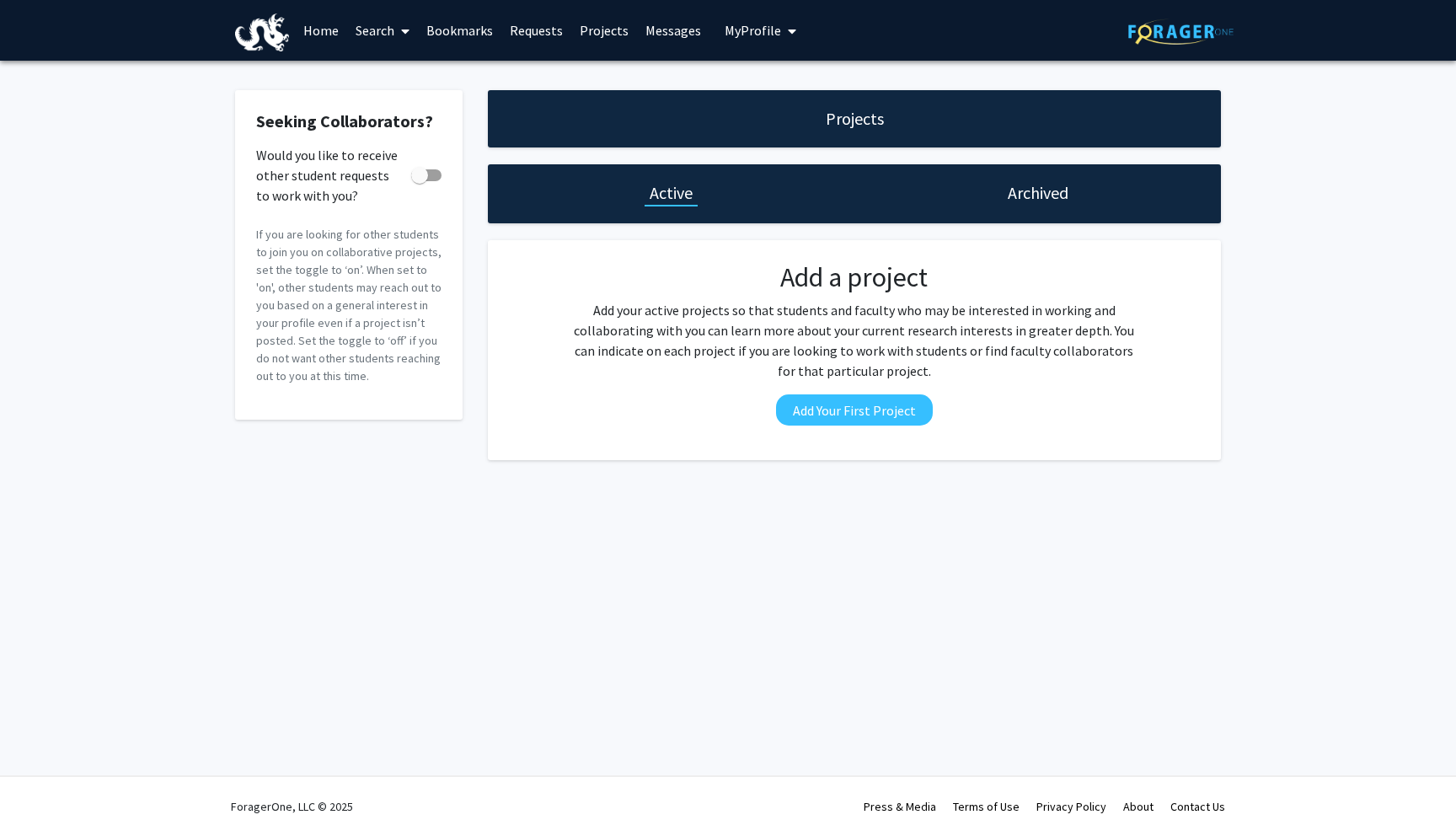
click at [559, 39] on link "Requests" at bounding box center [536, 30] width 70 height 59
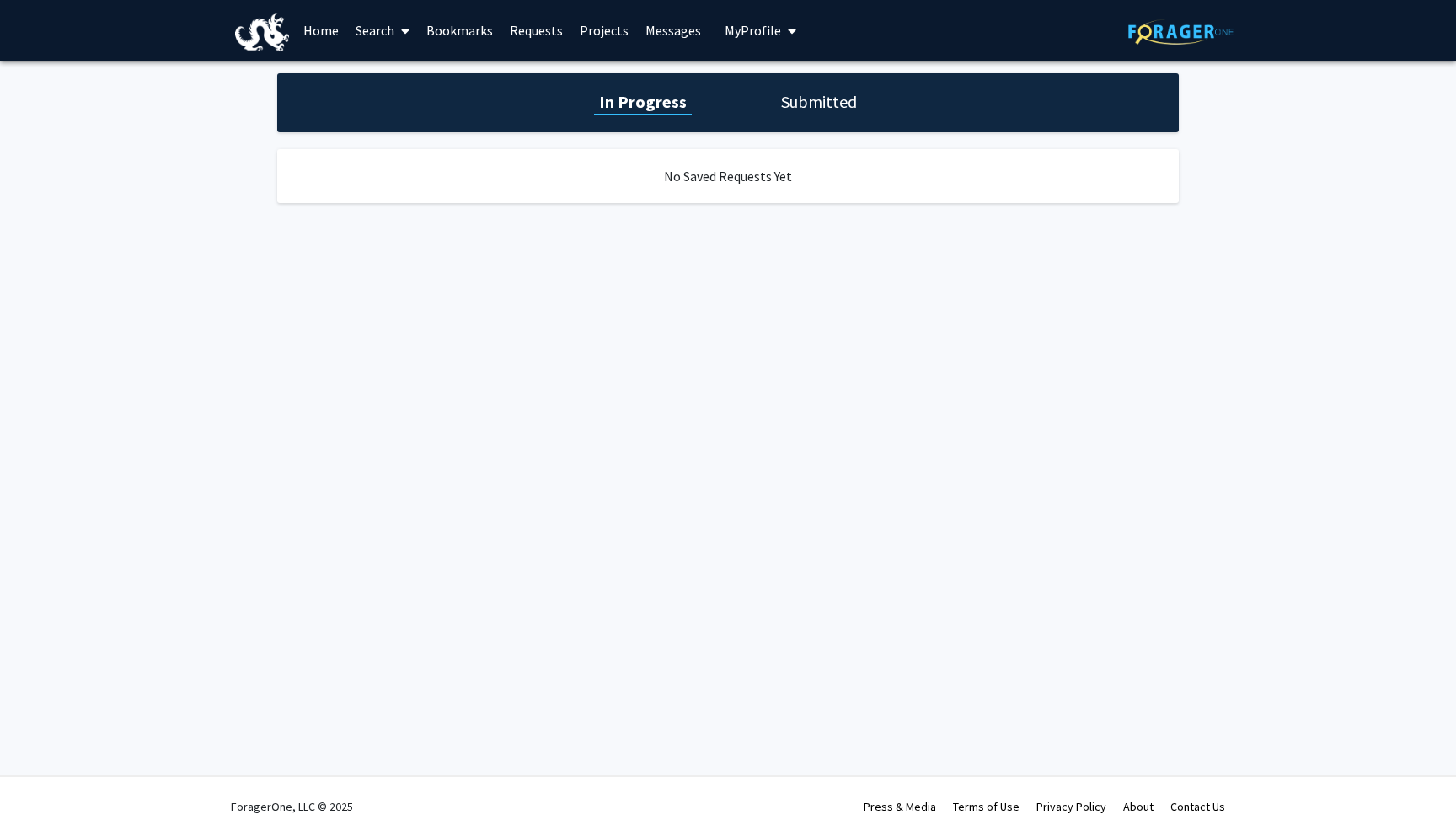
click at [486, 42] on link "Bookmarks" at bounding box center [459, 30] width 84 height 59
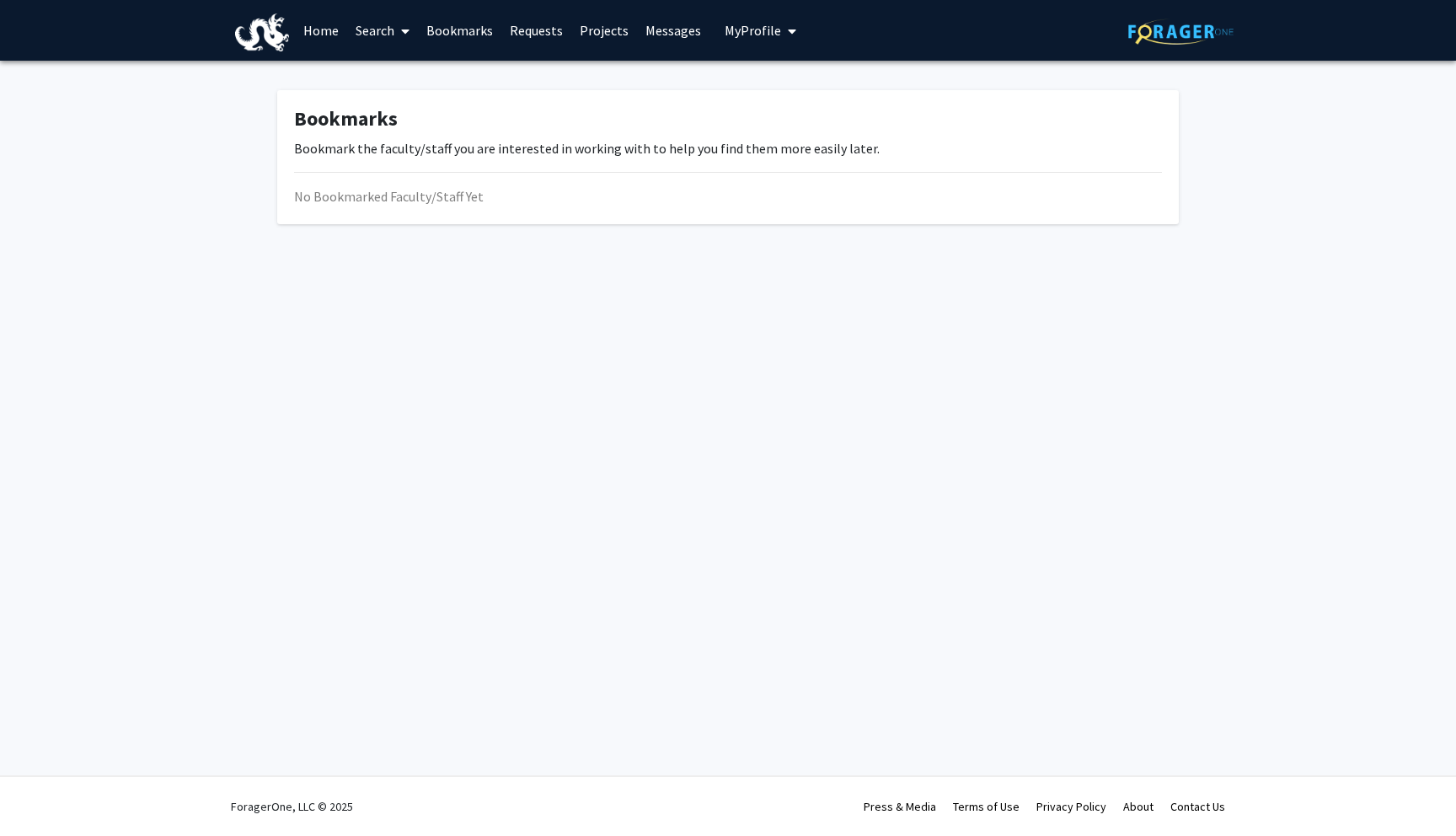
click at [392, 37] on link "Search" at bounding box center [383, 30] width 71 height 59
click at [682, 34] on link "Messages" at bounding box center [673, 30] width 73 height 59
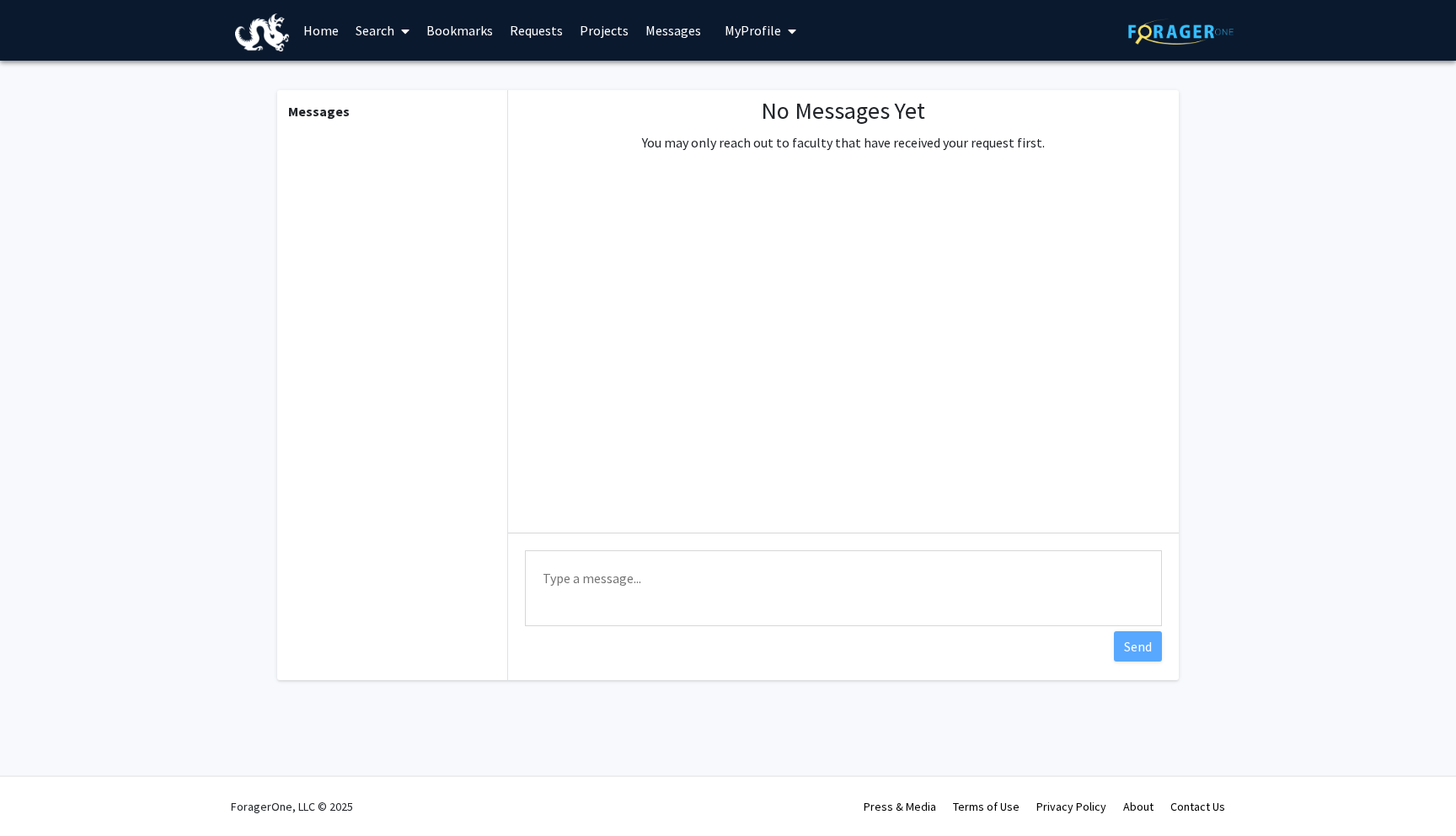
click at [593, 35] on link "Projects" at bounding box center [604, 30] width 66 height 59
